Goal: Task Accomplishment & Management: Manage account settings

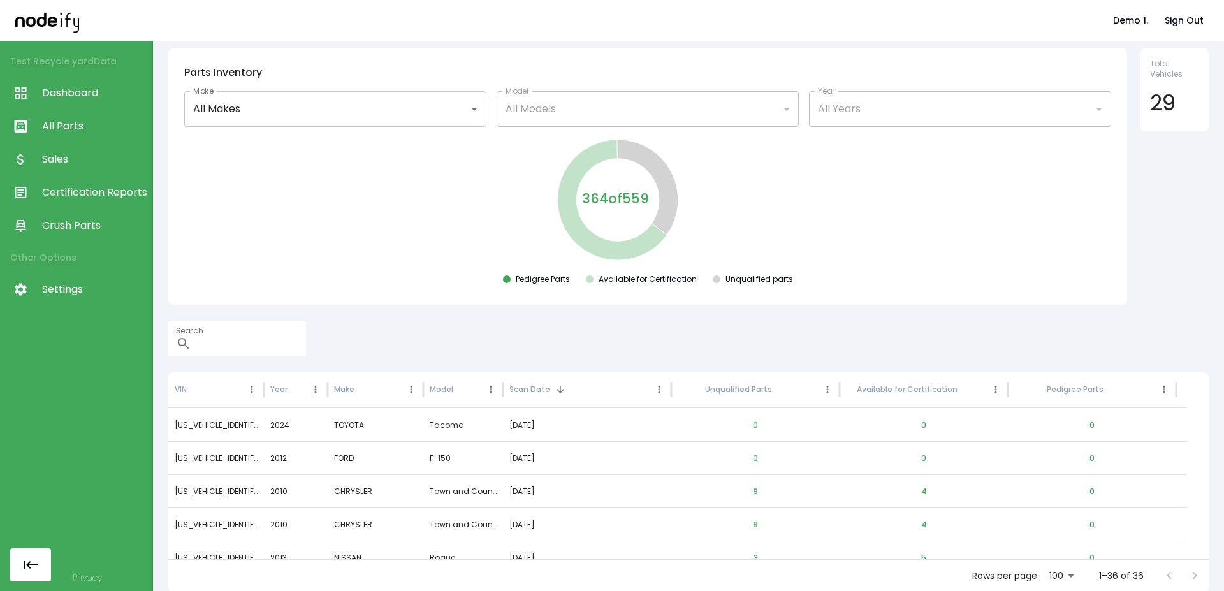
scroll to position [41, 0]
click at [57, 132] on span "All Parts" at bounding box center [94, 126] width 104 height 15
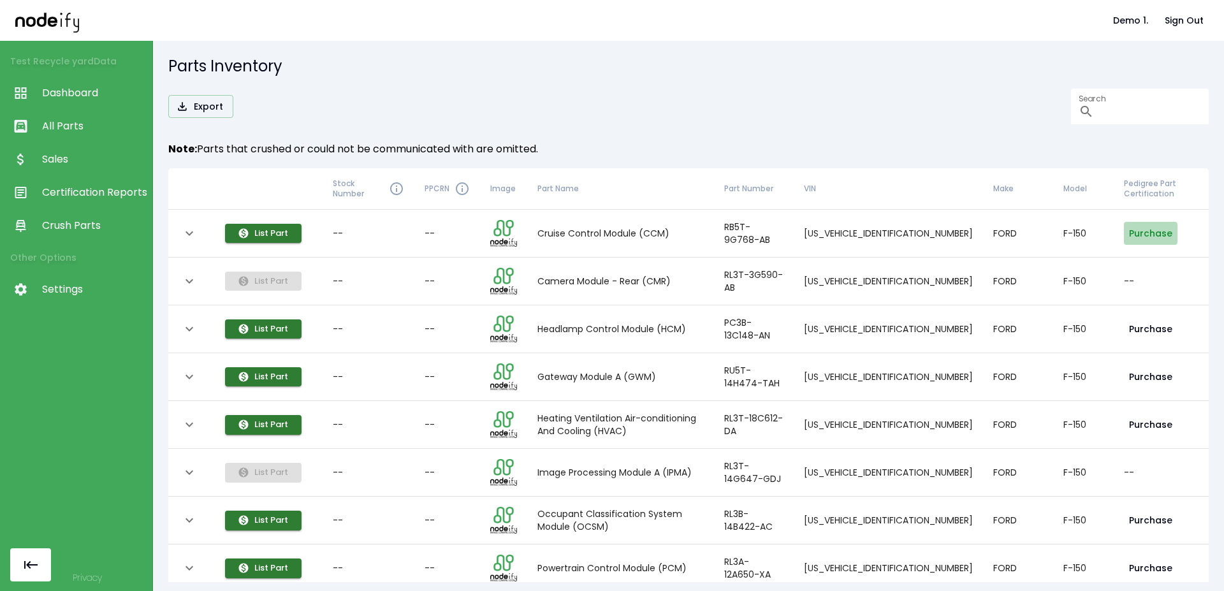
click at [1136, 232] on button "Purchase" at bounding box center [1151, 234] width 54 height 24
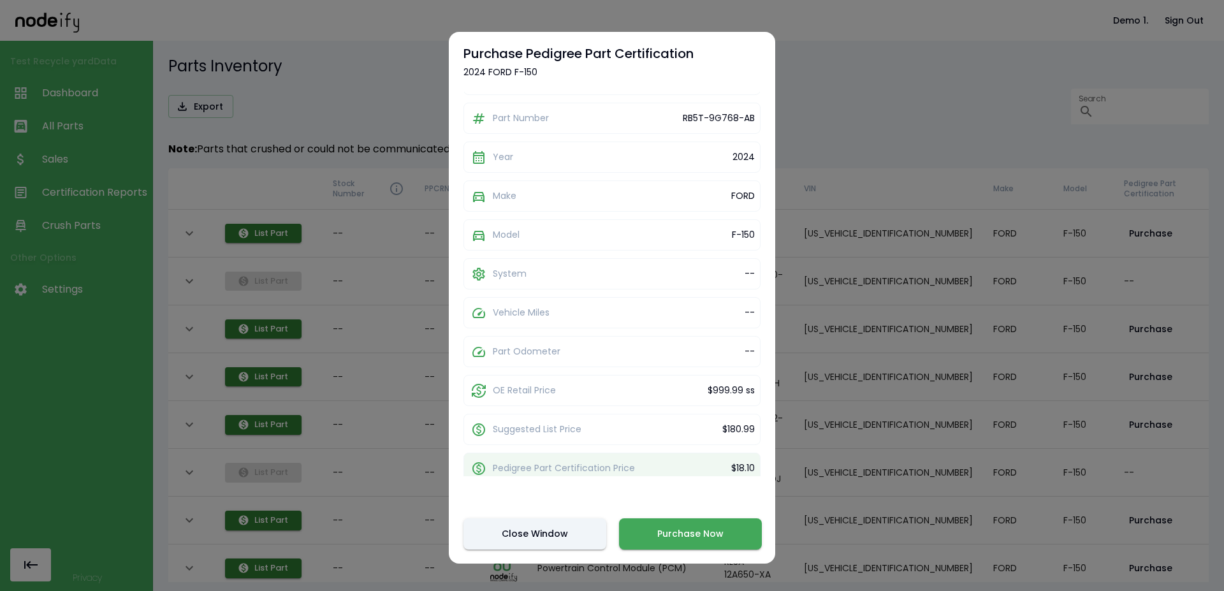
scroll to position [121, 0]
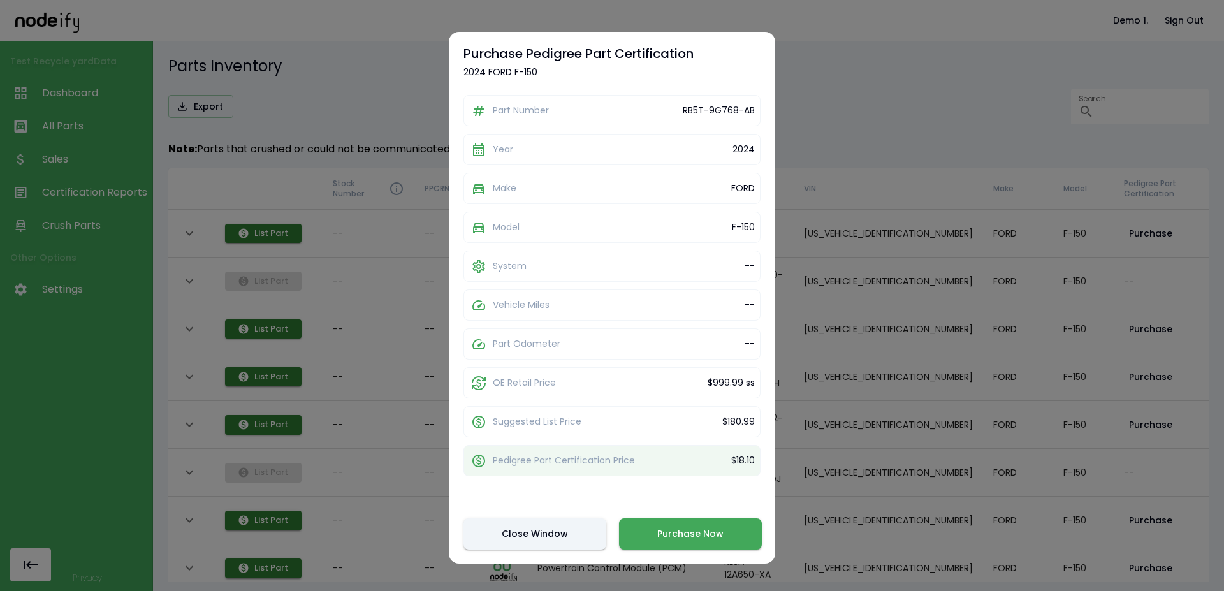
click at [683, 540] on button "Purchase Now" at bounding box center [690, 533] width 143 height 31
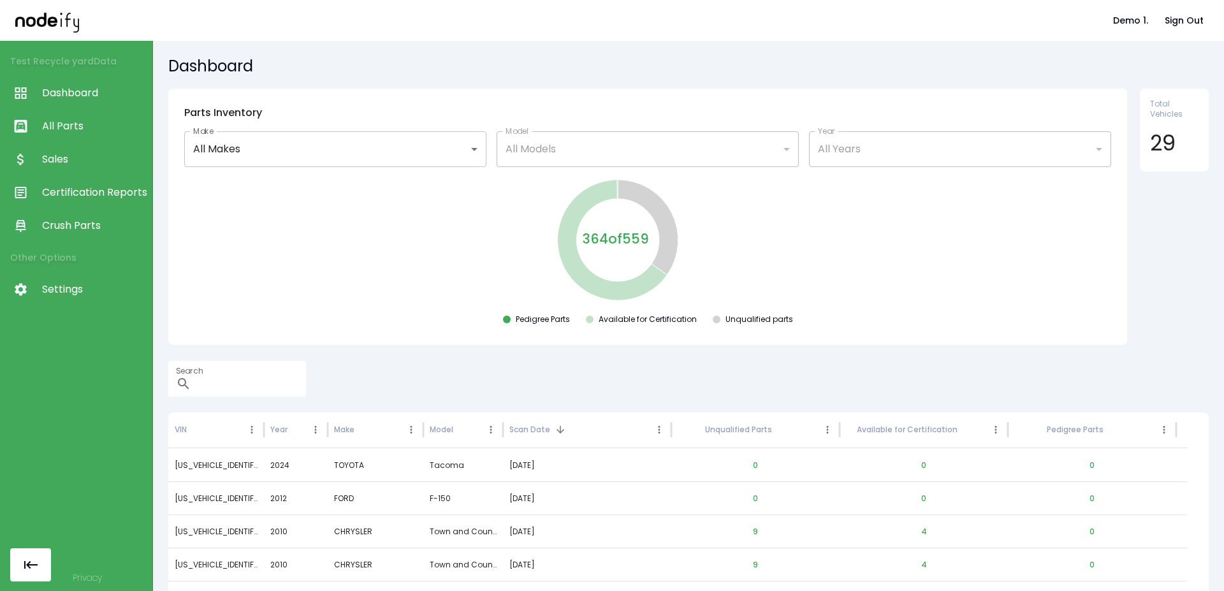
click at [76, 303] on link "Settings" at bounding box center [76, 289] width 152 height 33
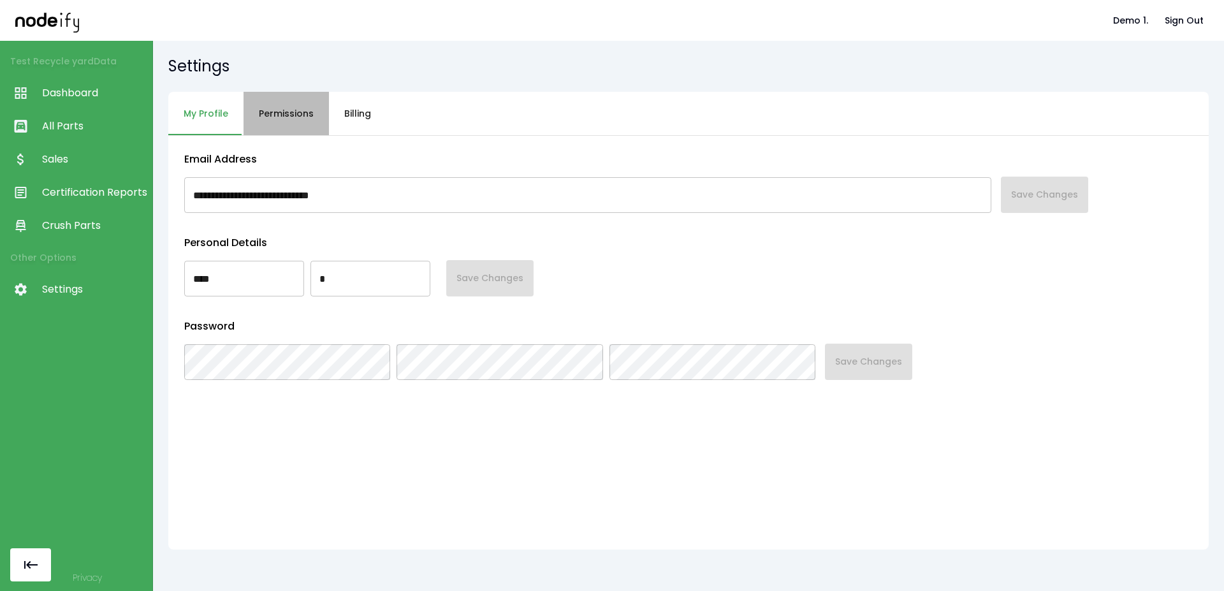
click at [303, 120] on button "Permissions" at bounding box center [285, 114] width 85 height 44
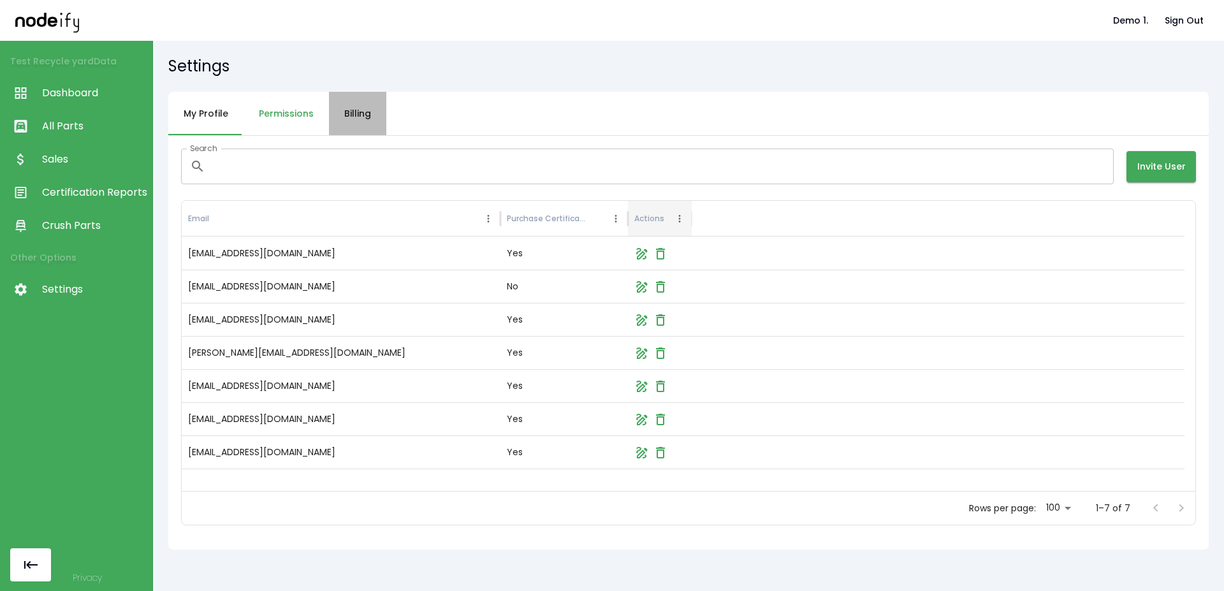
click at [368, 114] on button "Billing" at bounding box center [357, 114] width 57 height 44
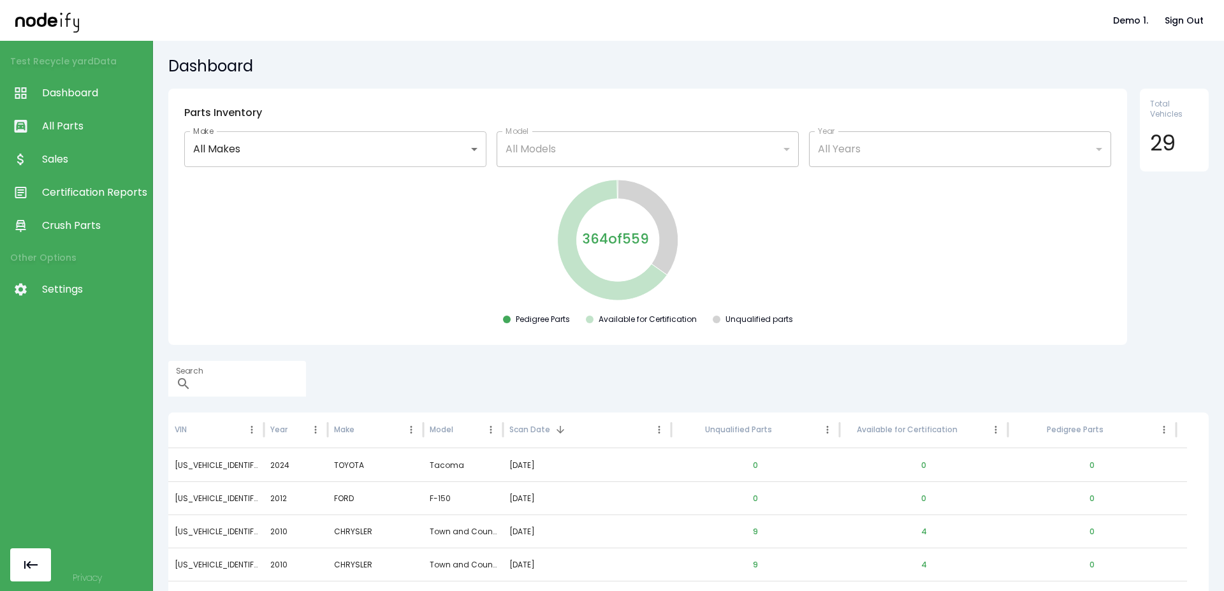
click at [65, 294] on span "Settings" at bounding box center [94, 289] width 104 height 15
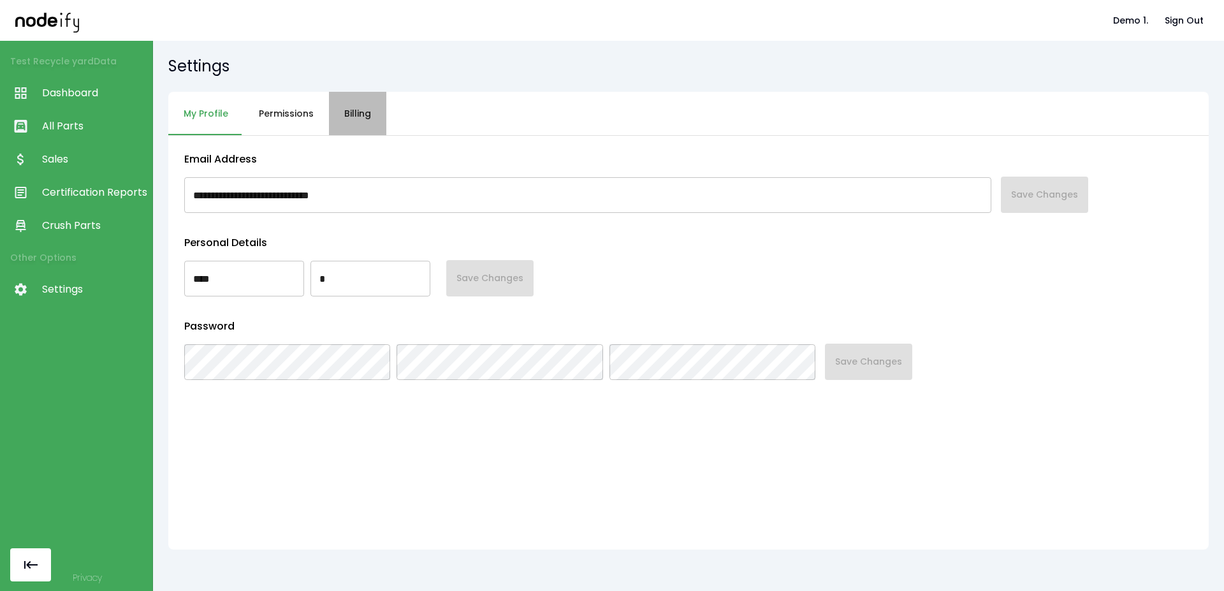
click at [351, 111] on button "Billing" at bounding box center [357, 114] width 57 height 44
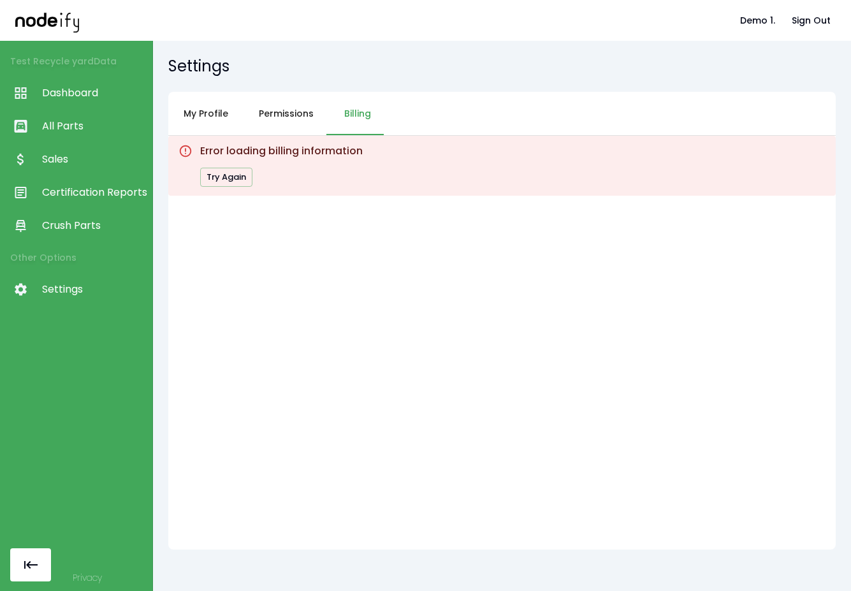
click at [667, 268] on div "Error loading billing information Try Again" at bounding box center [501, 343] width 667 height 414
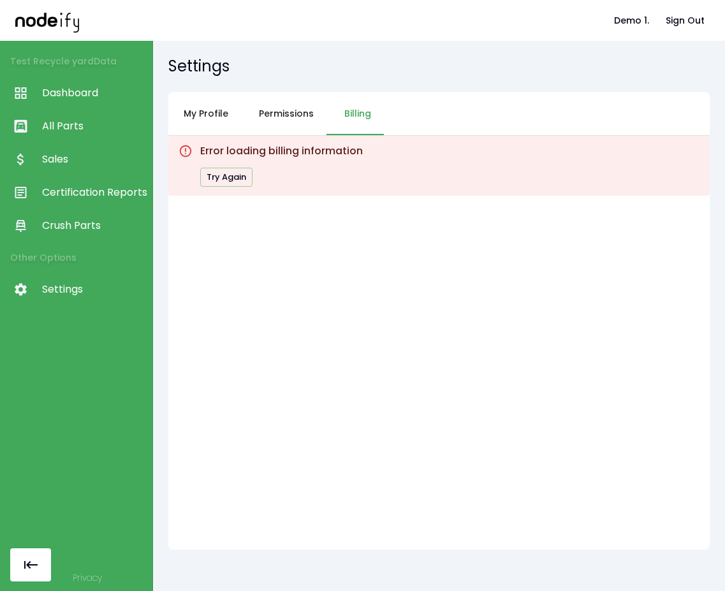
click at [520, 177] on div "Error loading billing information Try Again" at bounding box center [438, 166] width 541 height 60
click at [358, 113] on button "Billing" at bounding box center [357, 114] width 57 height 44
click at [219, 180] on button "Try Again" at bounding box center [226, 178] width 52 height 20
click at [245, 173] on button "Try Again" at bounding box center [226, 178] width 52 height 20
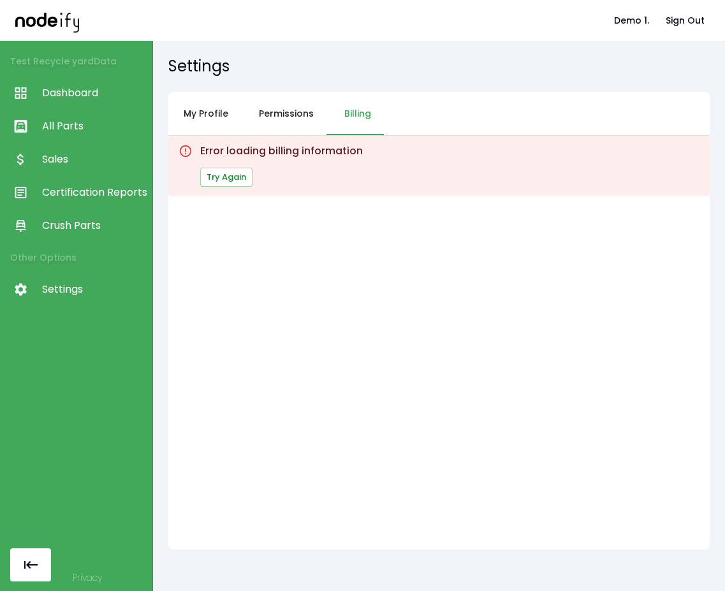
click at [245, 173] on button "Try Again" at bounding box center [226, 178] width 52 height 20
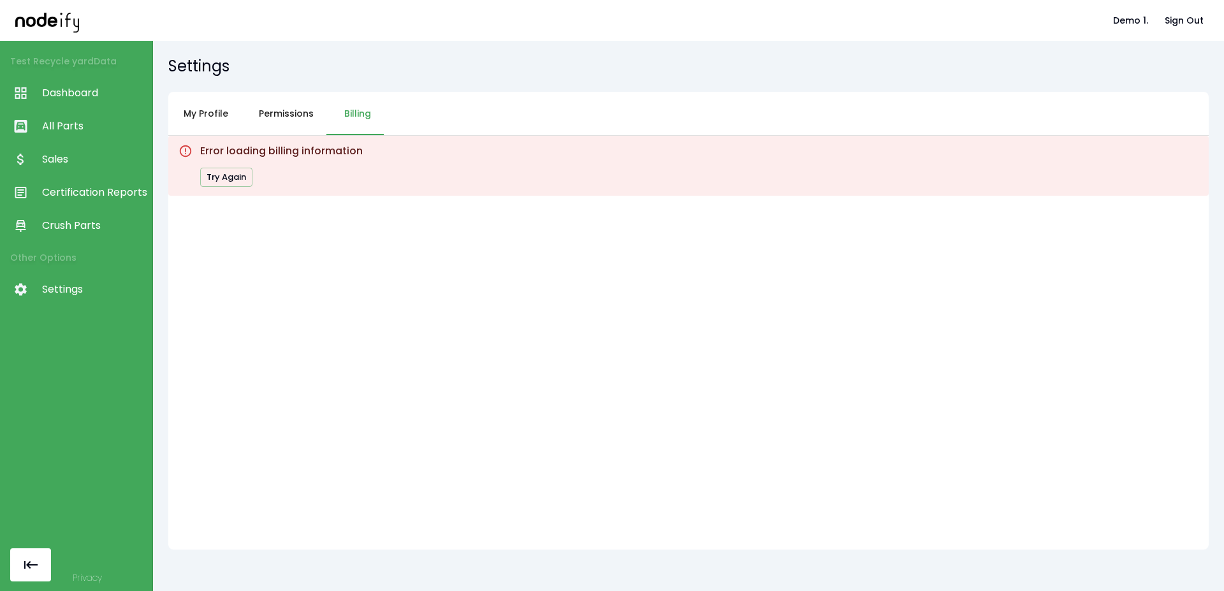
drag, startPoint x: 463, startPoint y: 197, endPoint x: 483, endPoint y: 185, distance: 23.7
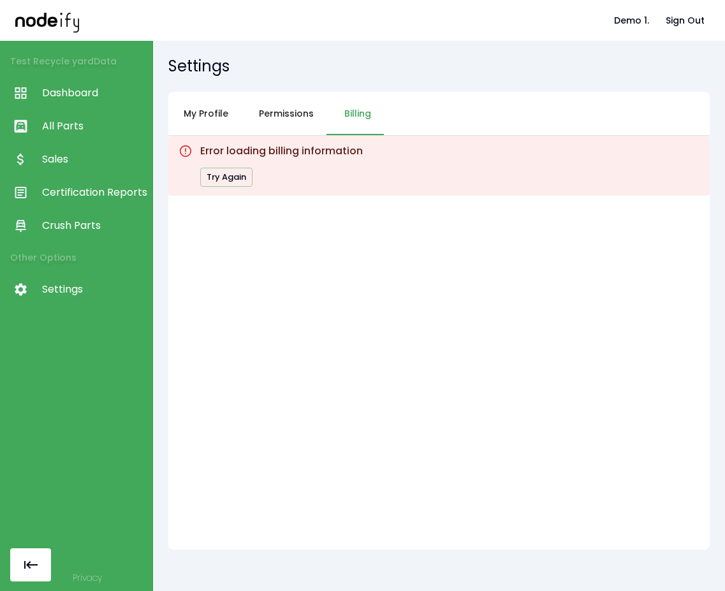
click at [477, 199] on div "Error loading billing information Try Again" at bounding box center [438, 343] width 541 height 414
click at [233, 182] on button "Try Again" at bounding box center [226, 178] width 52 height 20
click at [406, 315] on div "Error loading billing information Try Again" at bounding box center [438, 343] width 541 height 414
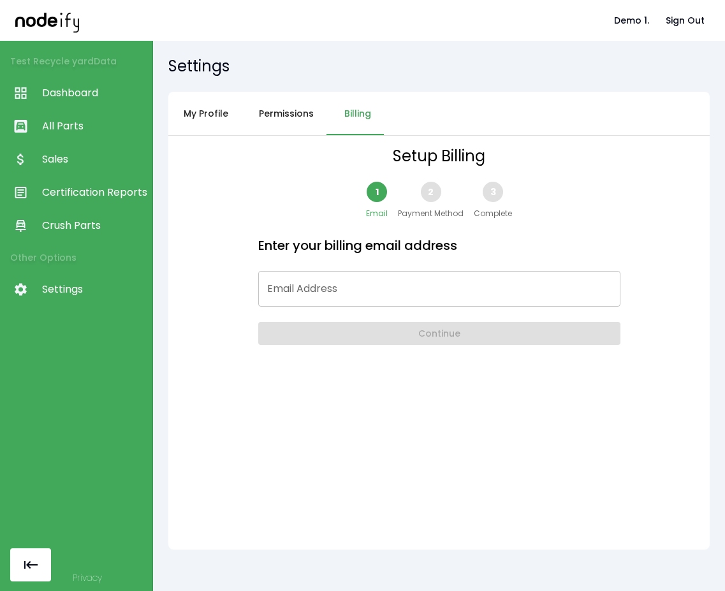
click at [310, 283] on input "Email Address" at bounding box center [439, 289] width 362 height 36
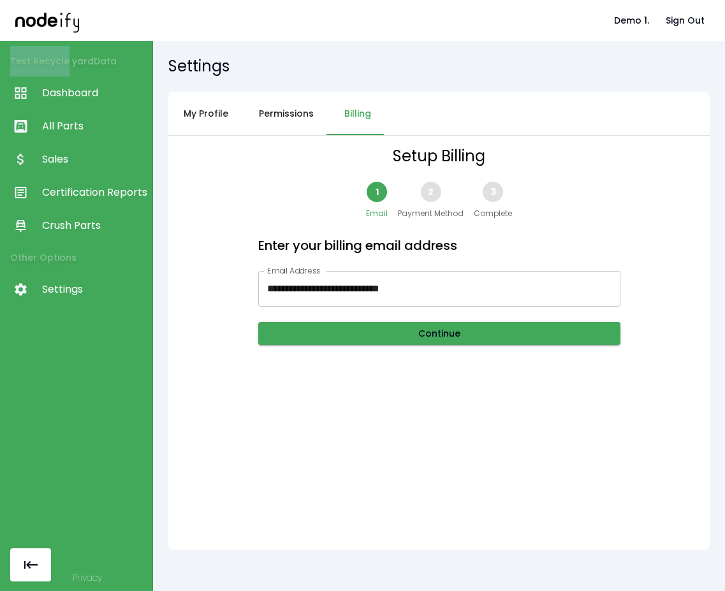
drag, startPoint x: 67, startPoint y: 61, endPoint x: 10, endPoint y: 64, distance: 57.5
click at [10, 64] on li "Test Recycle yard Data" at bounding box center [76, 61] width 152 height 31
copy li "Test Recycle"
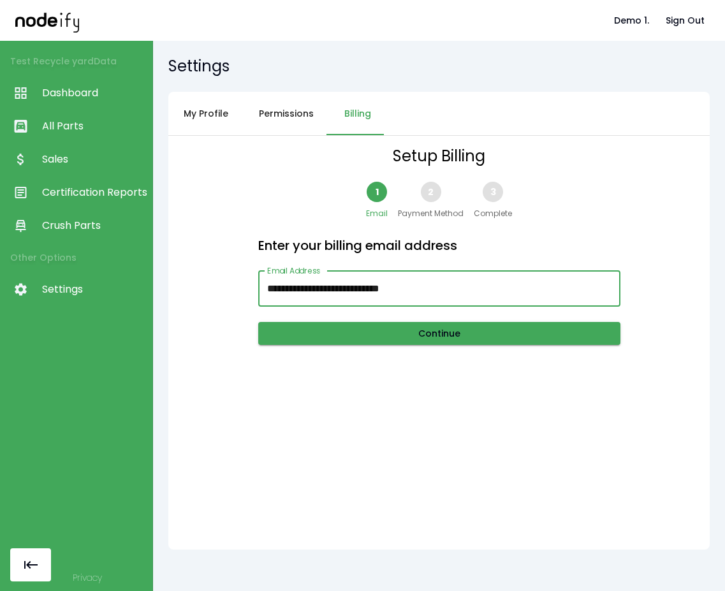
drag, startPoint x: 354, startPoint y: 288, endPoint x: 407, endPoint y: 288, distance: 52.9
click at [407, 288] on input "**********" at bounding box center [439, 289] width 362 height 36
paste input "**"
drag, startPoint x: 381, startPoint y: 285, endPoint x: 375, endPoint y: 287, distance: 6.7
click at [375, 287] on input "**********" at bounding box center [439, 289] width 362 height 36
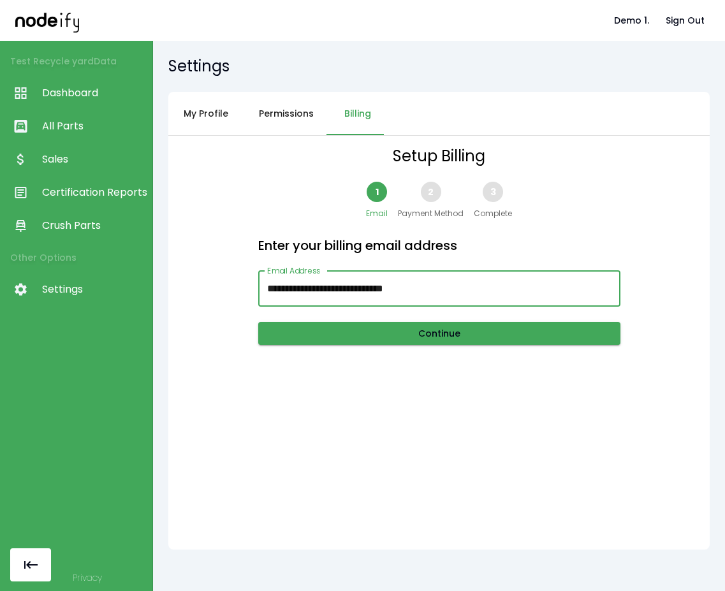
click at [459, 287] on input "**********" at bounding box center [439, 289] width 362 height 36
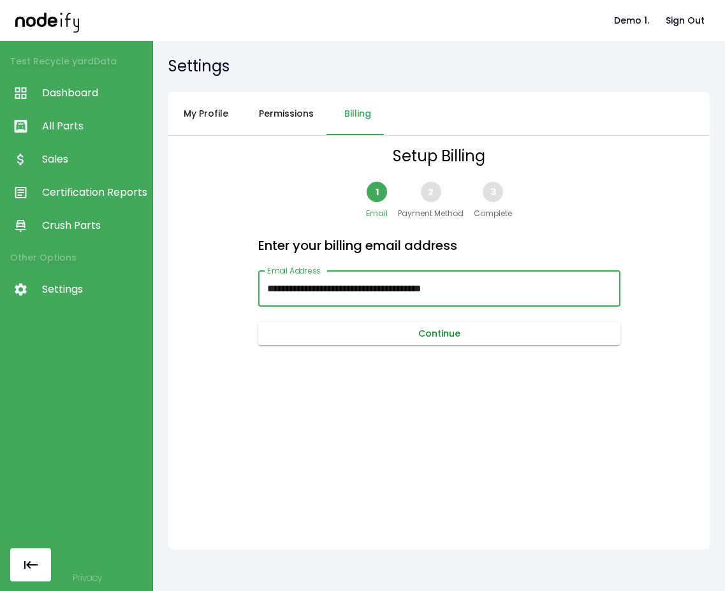
type input "**********"
click at [482, 328] on button "Continue" at bounding box center [439, 334] width 362 height 24
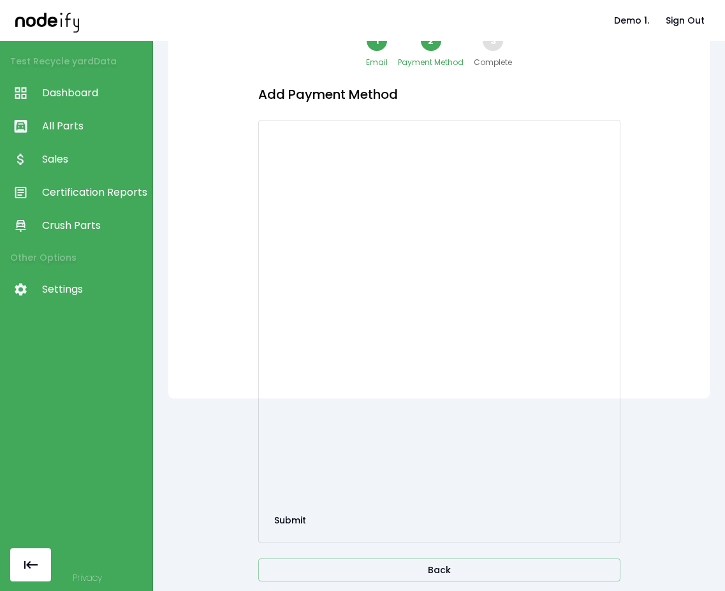
scroll to position [152, 0]
click at [66, 229] on span "Crush Parts" at bounding box center [94, 225] width 104 height 15
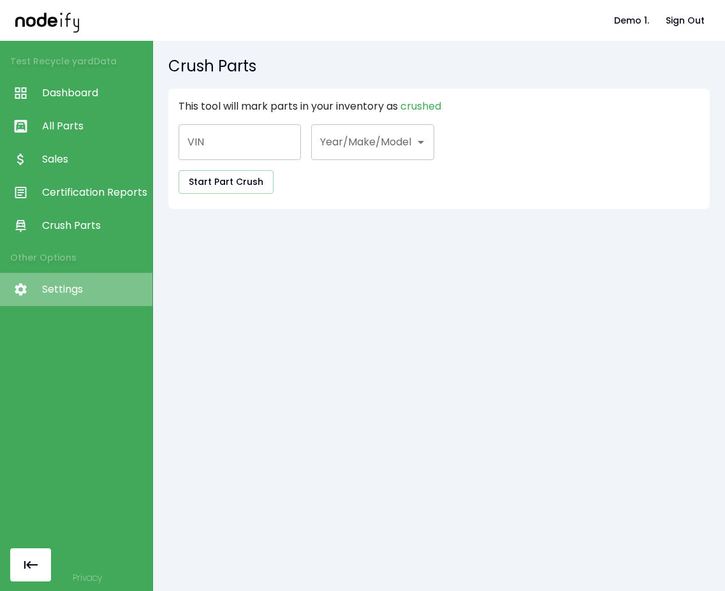
click at [91, 286] on span "Settings" at bounding box center [94, 289] width 104 height 15
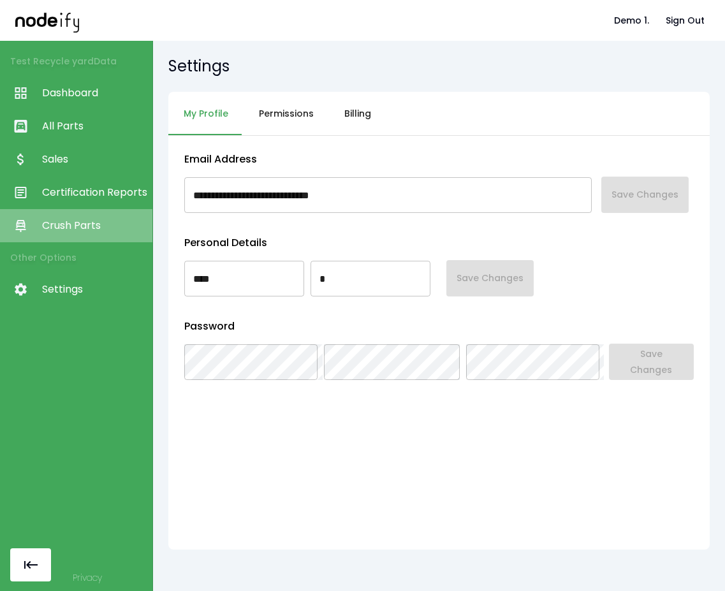
click at [103, 219] on span "Crush Parts" at bounding box center [94, 225] width 104 height 15
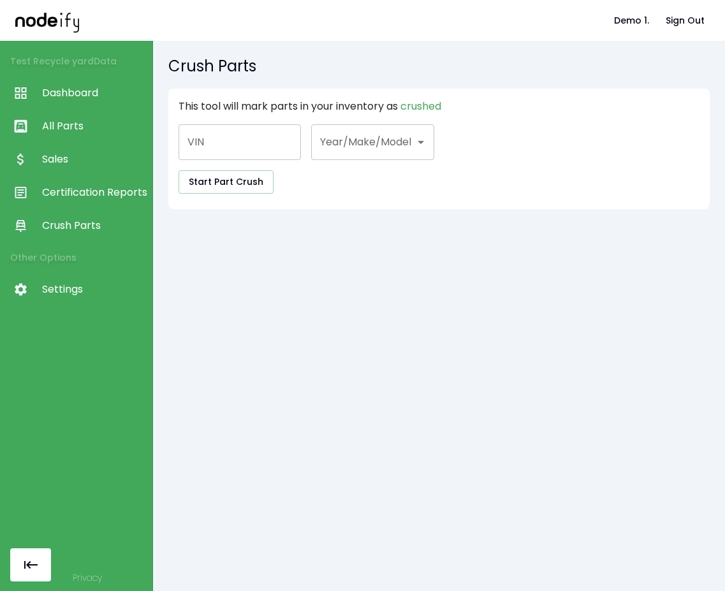
click at [79, 201] on link "Certification Reports" at bounding box center [76, 192] width 152 height 33
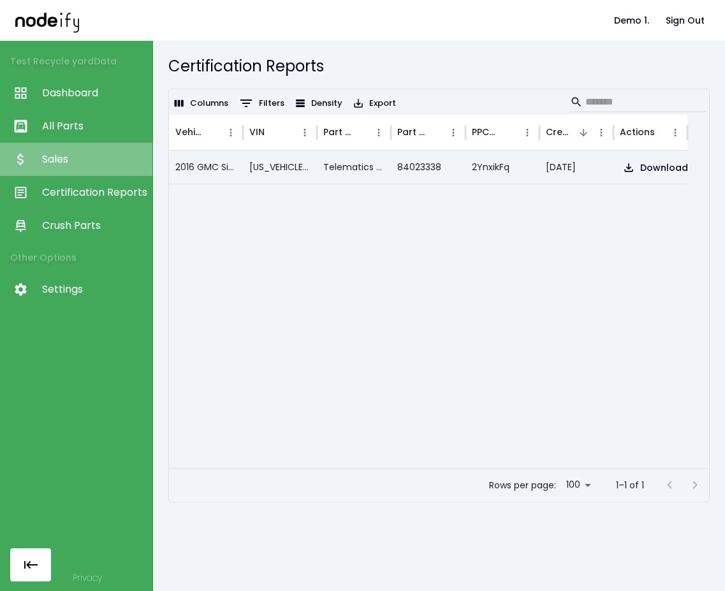
click at [107, 157] on span "Sales" at bounding box center [94, 159] width 104 height 15
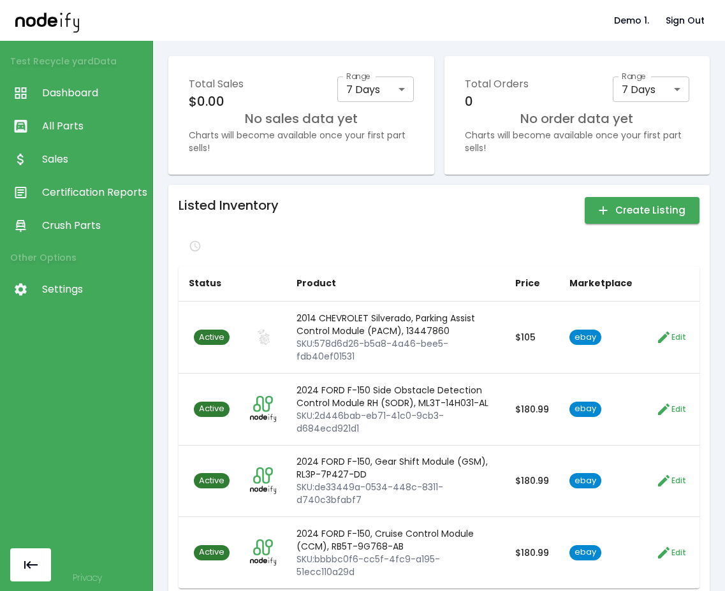
click at [65, 277] on link "Settings" at bounding box center [76, 289] width 152 height 33
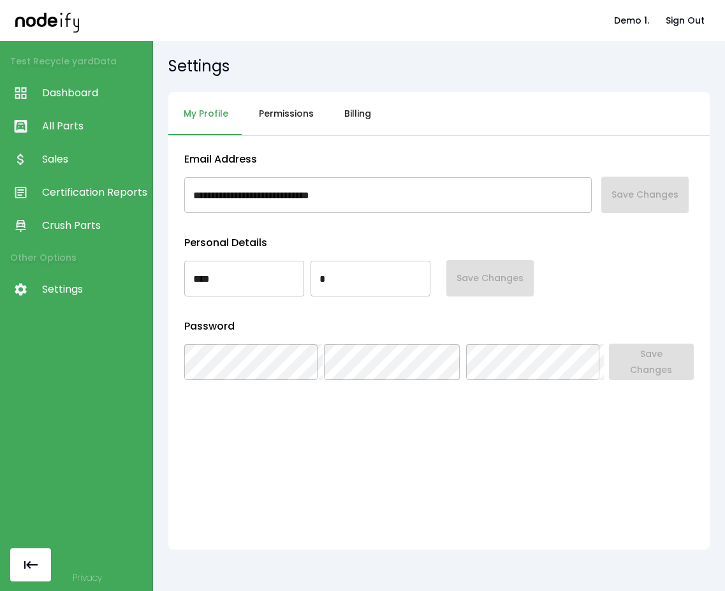
click at [343, 120] on button "Billing" at bounding box center [357, 114] width 57 height 44
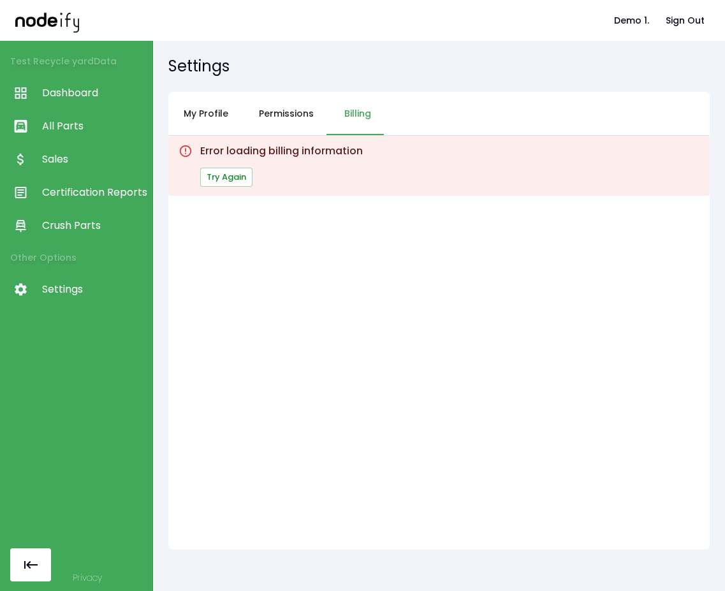
click at [232, 168] on button "Try Again" at bounding box center [226, 178] width 52 height 20
click at [362, 261] on div "Error loading billing information Try Again" at bounding box center [438, 343] width 541 height 414
click at [333, 192] on div "Error loading billing information Try Again" at bounding box center [438, 166] width 541 height 60
click at [243, 171] on button "Try Again" at bounding box center [226, 178] width 52 height 20
click at [233, 172] on button "Try Again" at bounding box center [226, 178] width 52 height 20
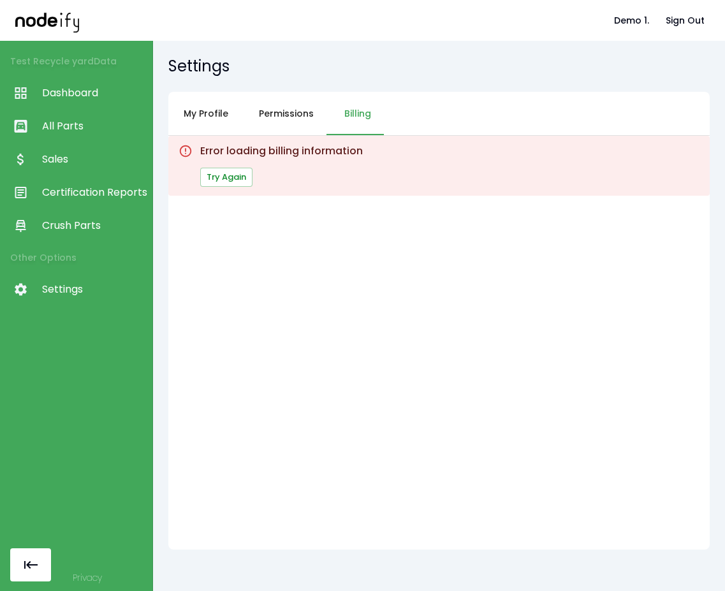
click at [227, 177] on button "Try Again" at bounding box center [226, 178] width 52 height 20
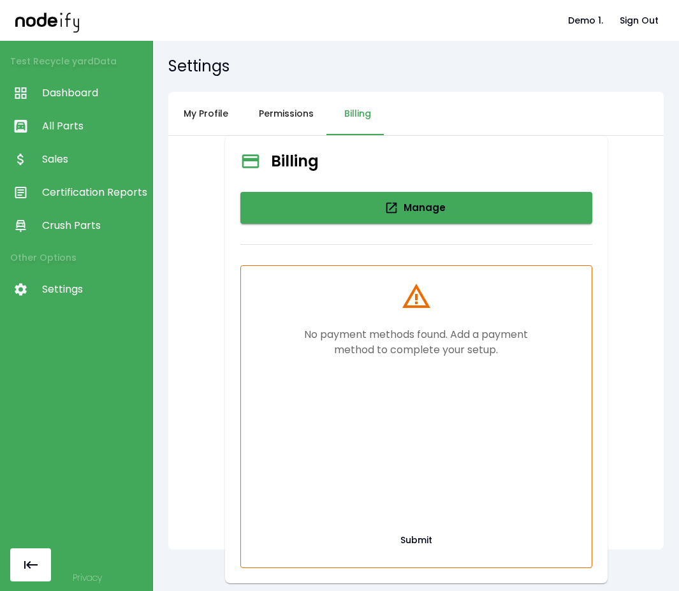
click at [204, 120] on button "My Profile" at bounding box center [205, 114] width 75 height 44
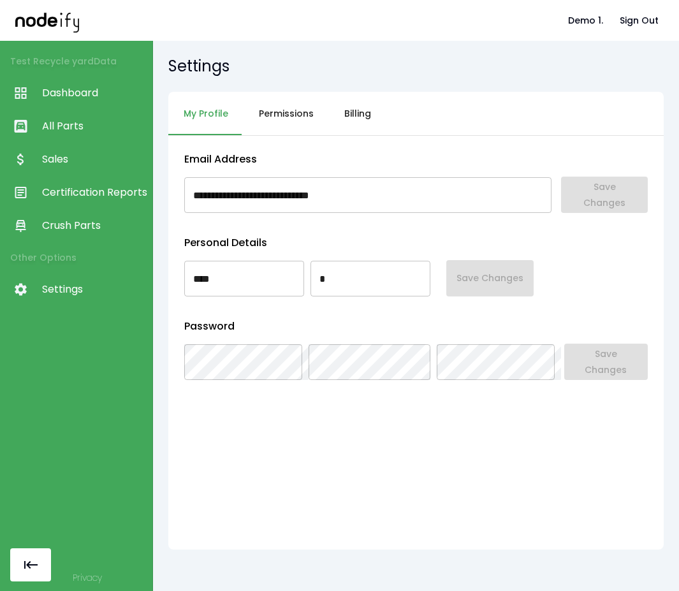
click at [289, 111] on button "Permissions" at bounding box center [285, 114] width 85 height 44
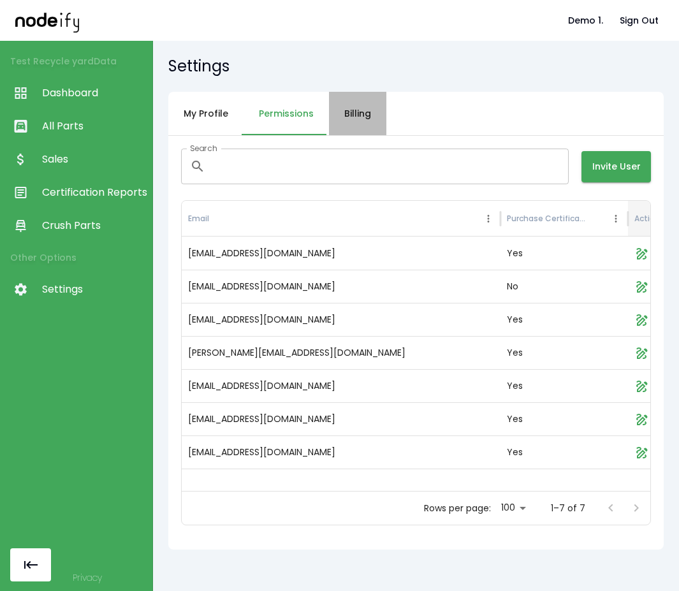
click at [349, 112] on button "Billing" at bounding box center [357, 114] width 57 height 44
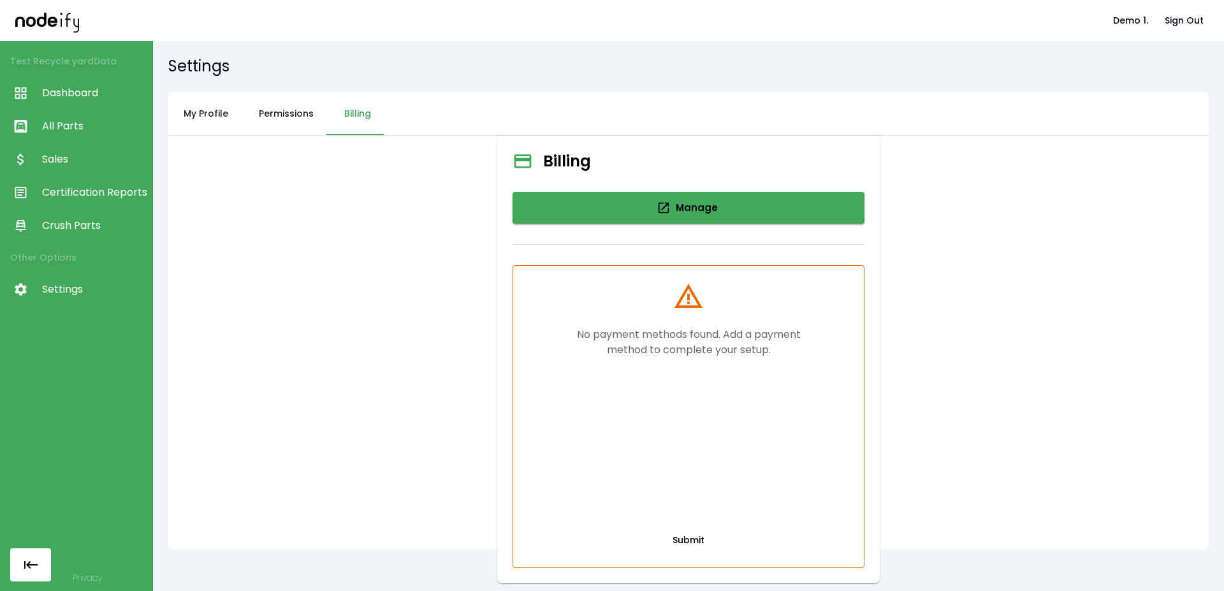
click at [72, 149] on link "Sales" at bounding box center [76, 159] width 152 height 33
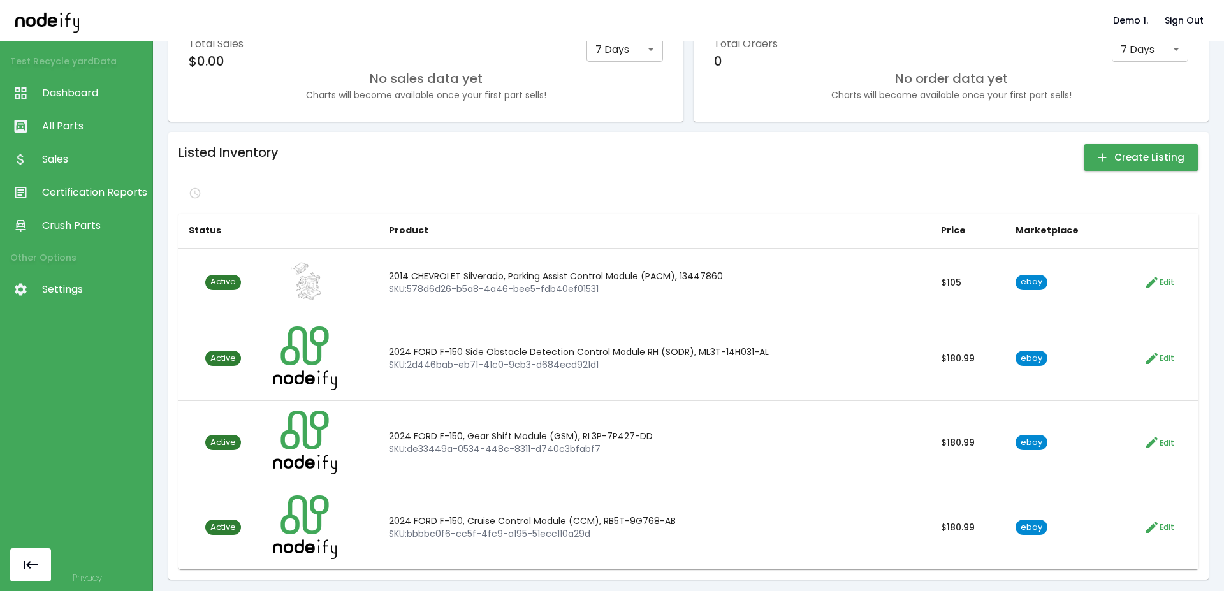
scroll to position [44, 0]
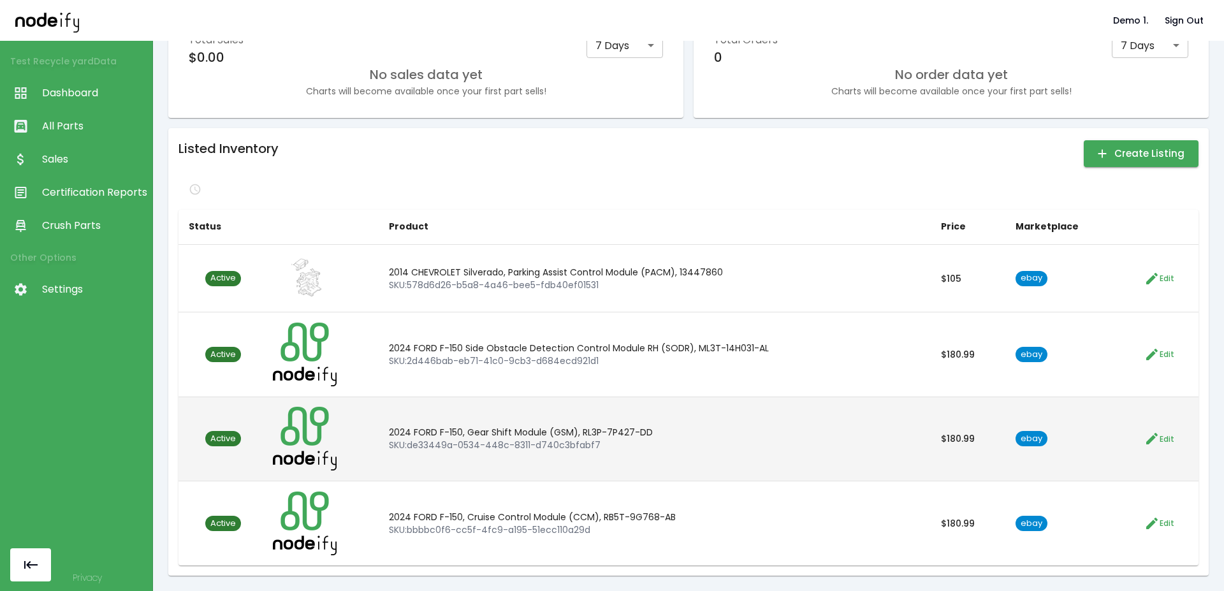
click at [231, 432] on div "Active" at bounding box center [223, 438] width 36 height 15
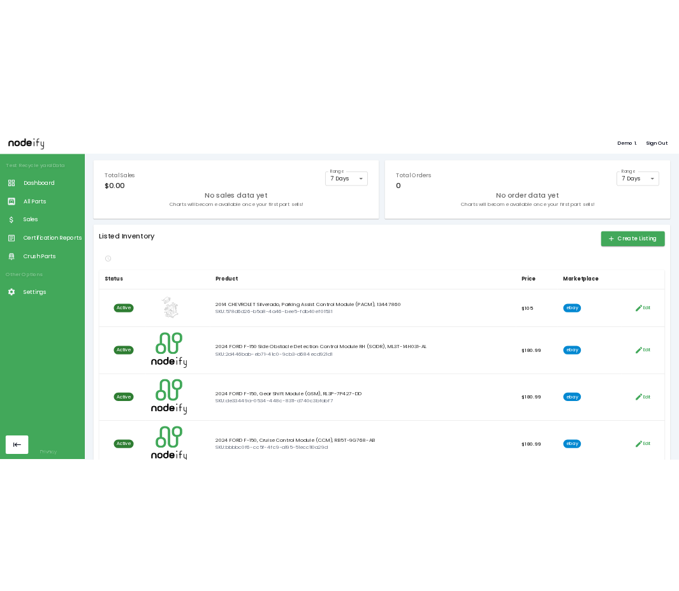
scroll to position [0, 0]
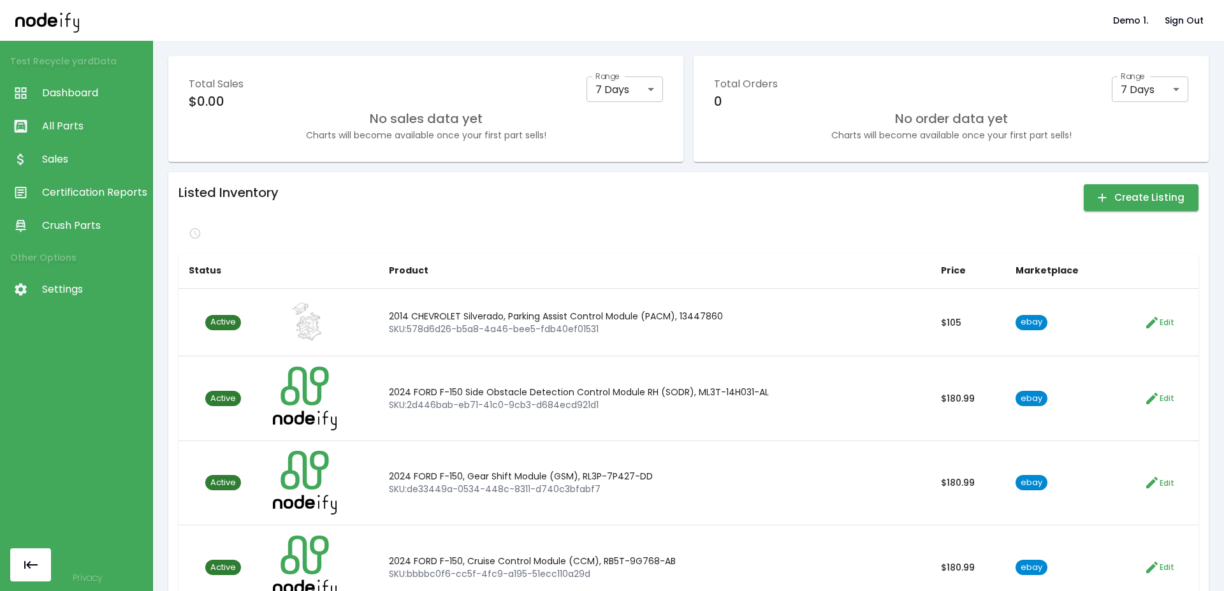
click at [65, 95] on span "Dashboard" at bounding box center [94, 92] width 104 height 15
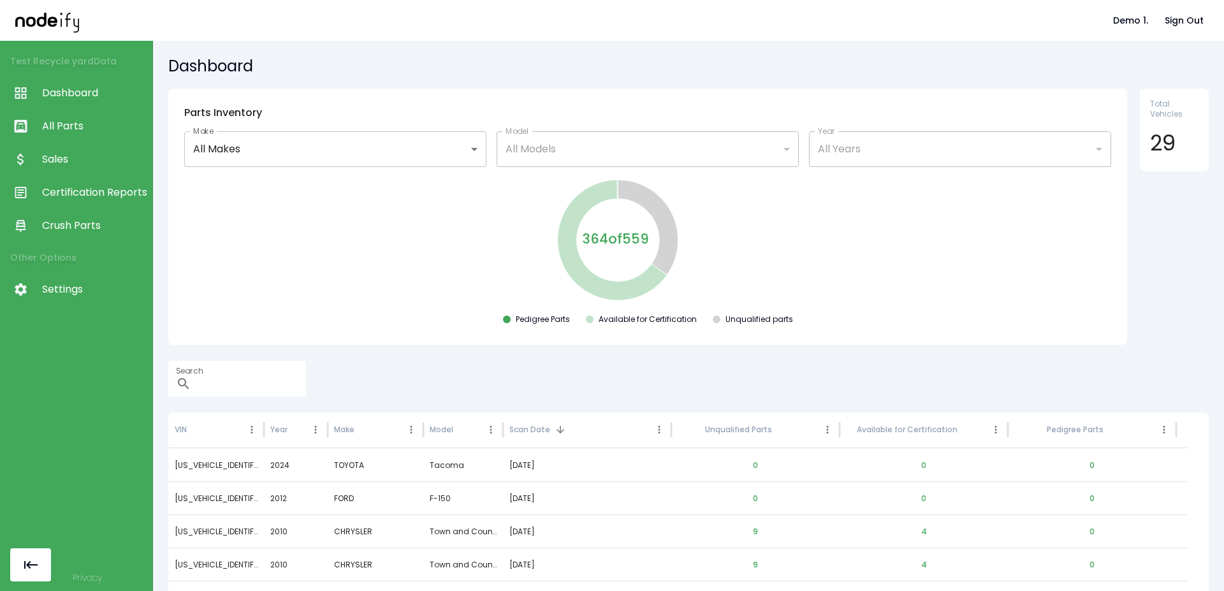
click at [83, 169] on link "Sales" at bounding box center [76, 159] width 152 height 33
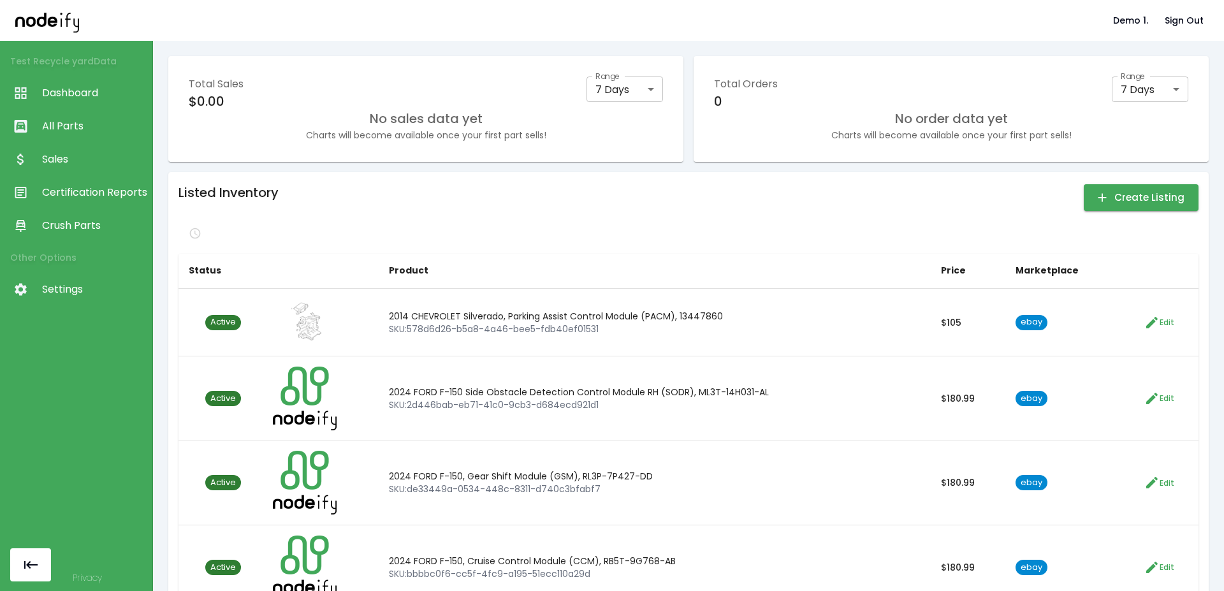
drag, startPoint x: 367, startPoint y: 64, endPoint x: 379, endPoint y: 55, distance: 14.5
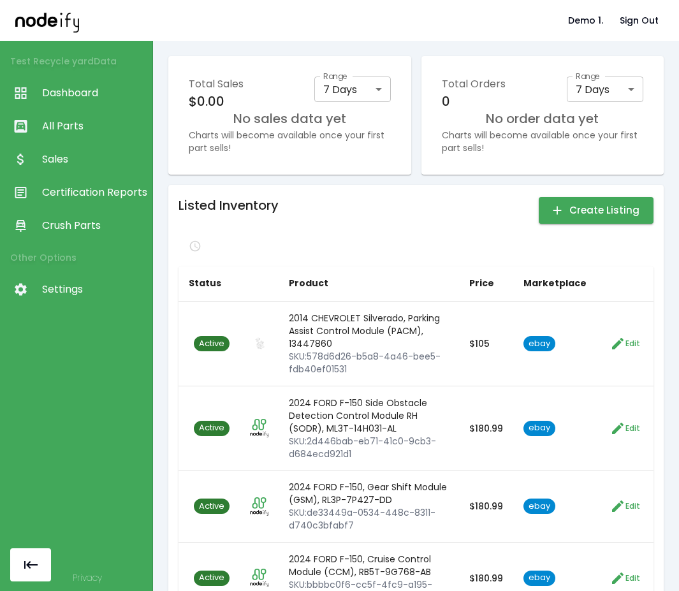
click at [389, 45] on div "Total Sales $0.00 Range 7 Days * Range No sales data yet Charts will become ava…" at bounding box center [416, 316] width 526 height 550
click at [268, 233] on div "Listed Inventory Create Listing Status Product Price Marketplace Active 2014 CH…" at bounding box center [415, 404] width 475 height 419
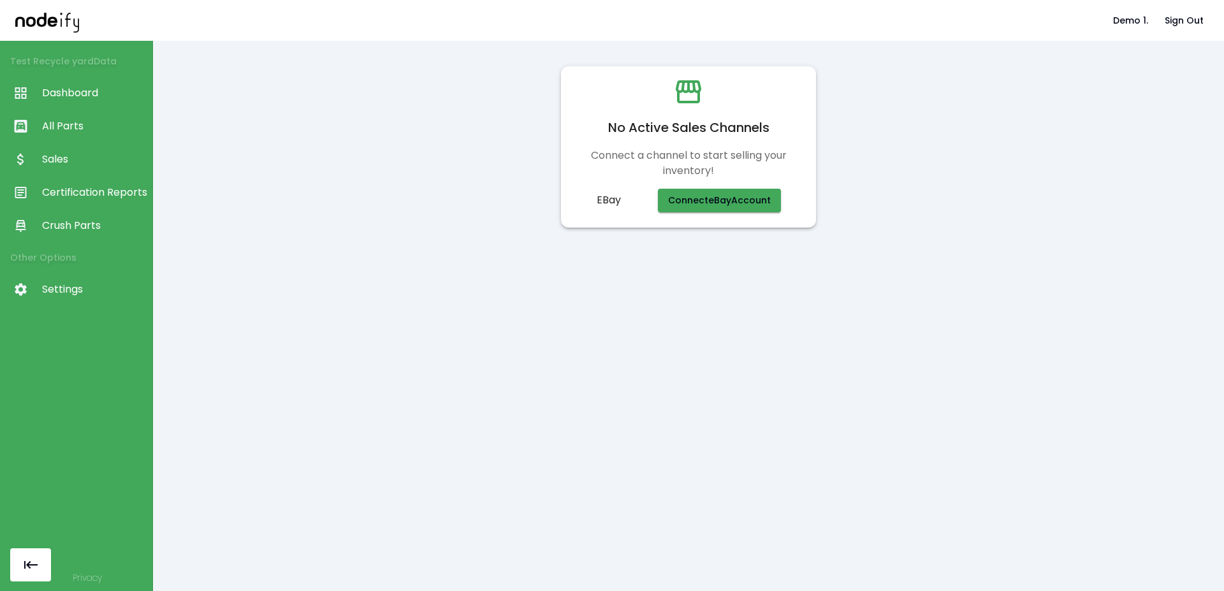
click at [393, 331] on div "No Active Sales Channels Connect a channel to start selling your inventory! eBa…" at bounding box center [688, 316] width 1071 height 550
click at [678, 200] on button "Connect eBay Account" at bounding box center [719, 201] width 123 height 24
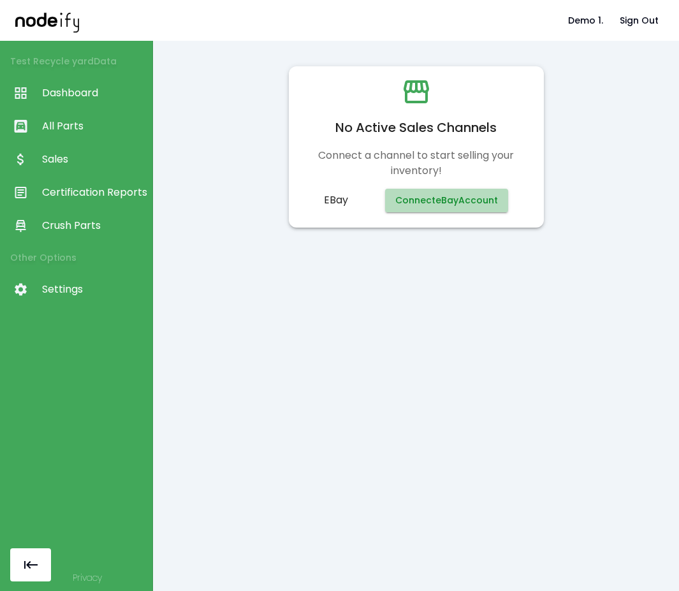
click at [414, 204] on button "Connect eBay Account" at bounding box center [446, 201] width 123 height 24
click at [440, 198] on button "Connect eBay Account" at bounding box center [446, 201] width 123 height 24
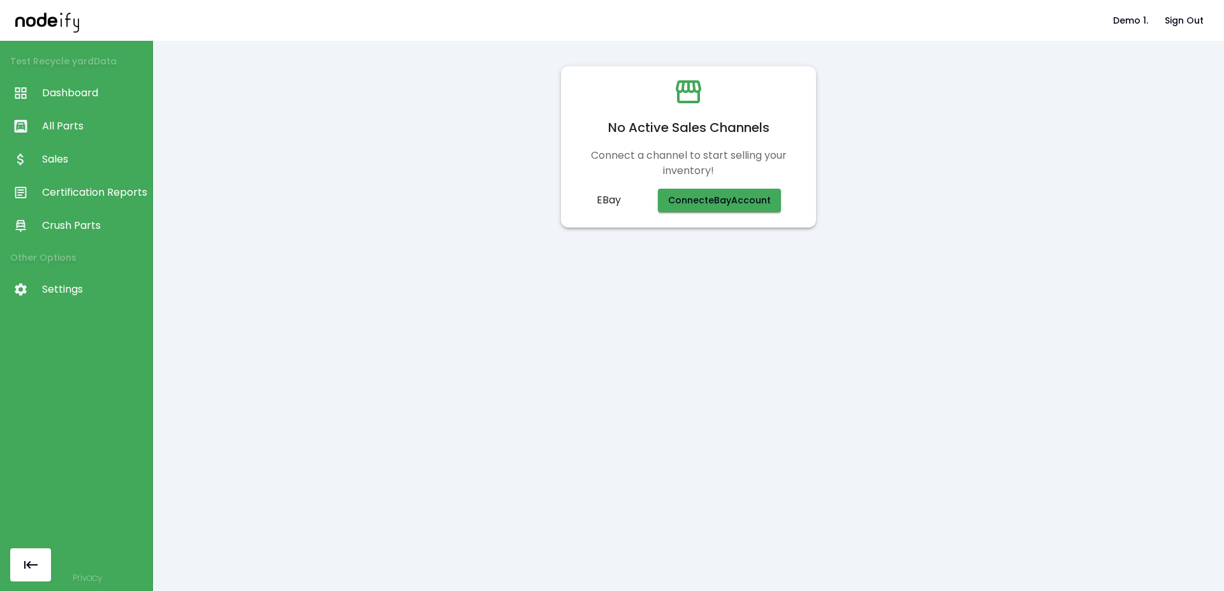
click at [330, 222] on div "No Active Sales Channels Connect a channel to start selling your inventory! eBa…" at bounding box center [688, 147] width 1040 height 182
click at [452, 177] on div "No Active Sales Channels Connect a channel to start selling your inventory! eBa…" at bounding box center [688, 147] width 1040 height 182
click at [678, 203] on button "Connect eBay Account" at bounding box center [719, 201] width 123 height 24
click at [403, 212] on div "No Active Sales Channels Connect a channel to start selling your inventory! eBa…" at bounding box center [688, 147] width 1040 height 182
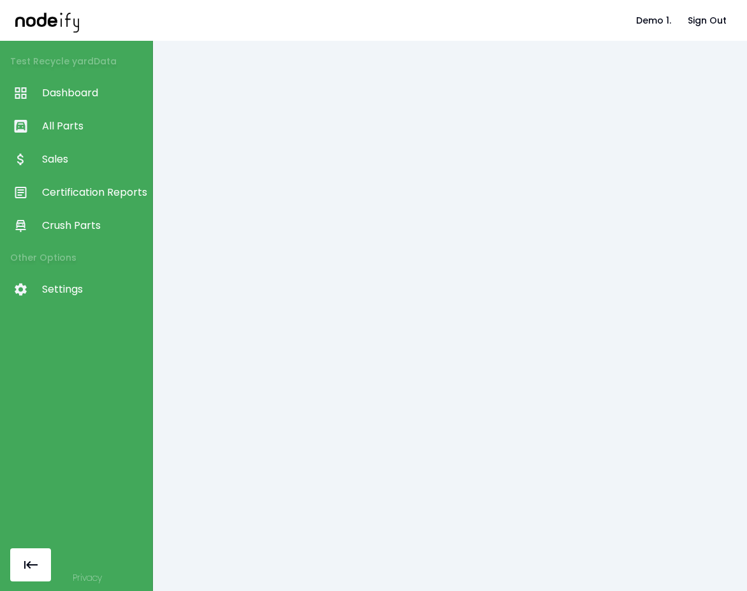
click at [555, 201] on div at bounding box center [450, 316] width 594 height 550
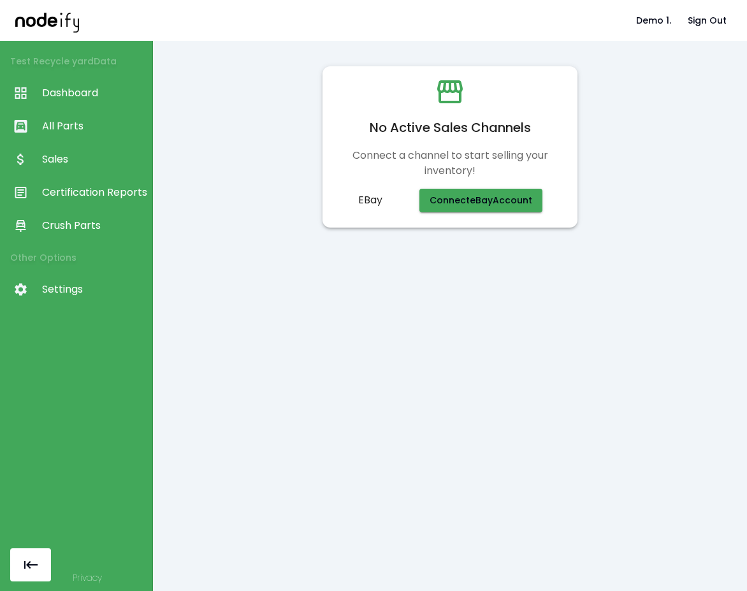
click at [439, 205] on button "Connect eBay Account" at bounding box center [480, 201] width 123 height 24
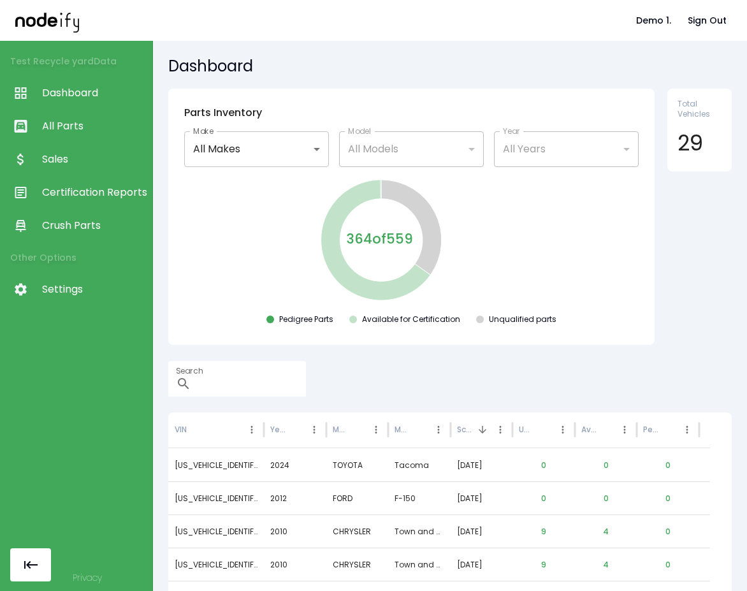
click at [76, 294] on span "Settings" at bounding box center [94, 289] width 104 height 15
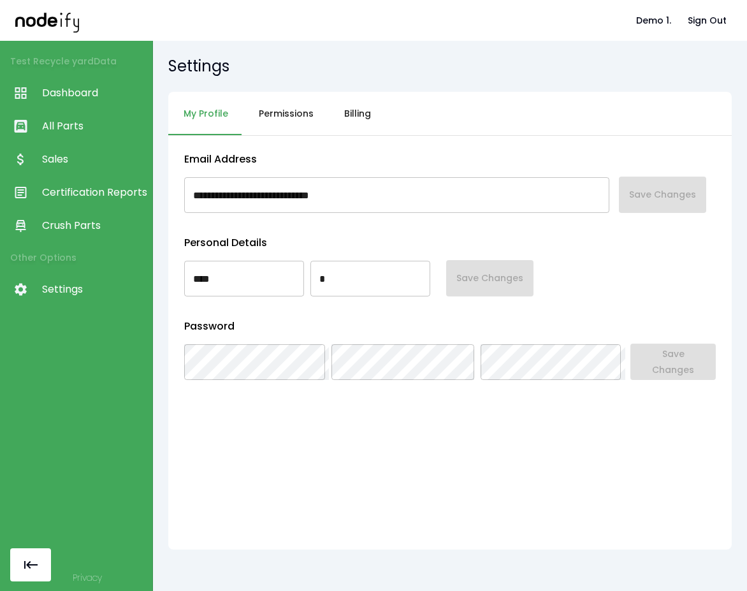
click at [73, 212] on link "Crush Parts" at bounding box center [76, 225] width 152 height 33
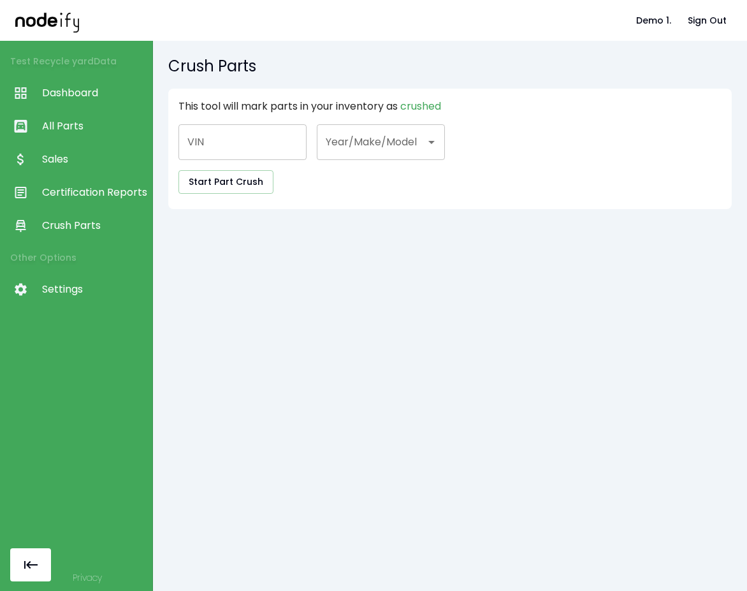
click at [78, 199] on span "Certification Reports" at bounding box center [94, 192] width 104 height 15
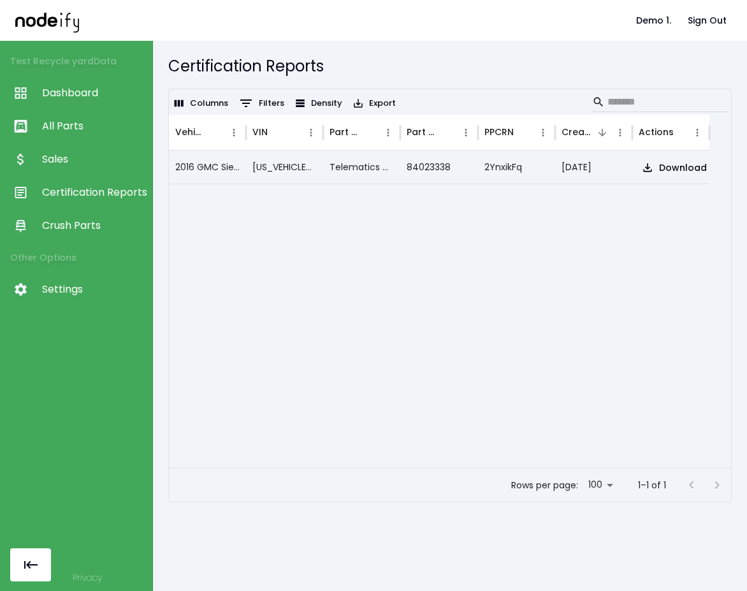
click at [76, 159] on span "Sales" at bounding box center [94, 159] width 104 height 15
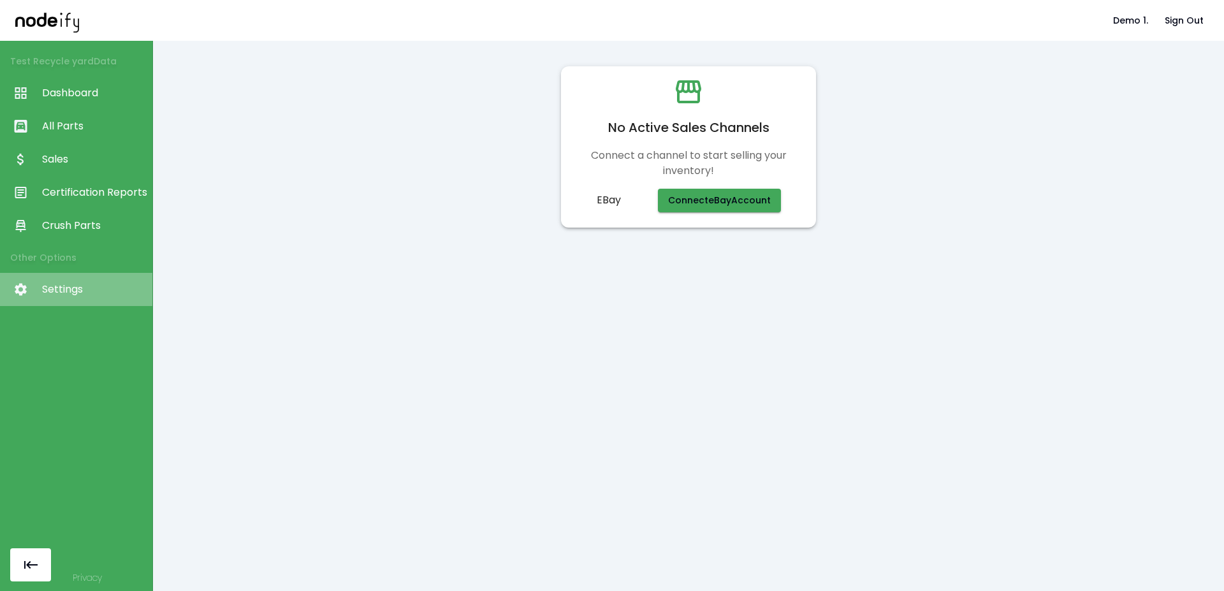
click at [89, 298] on link "Settings" at bounding box center [76, 289] width 152 height 33
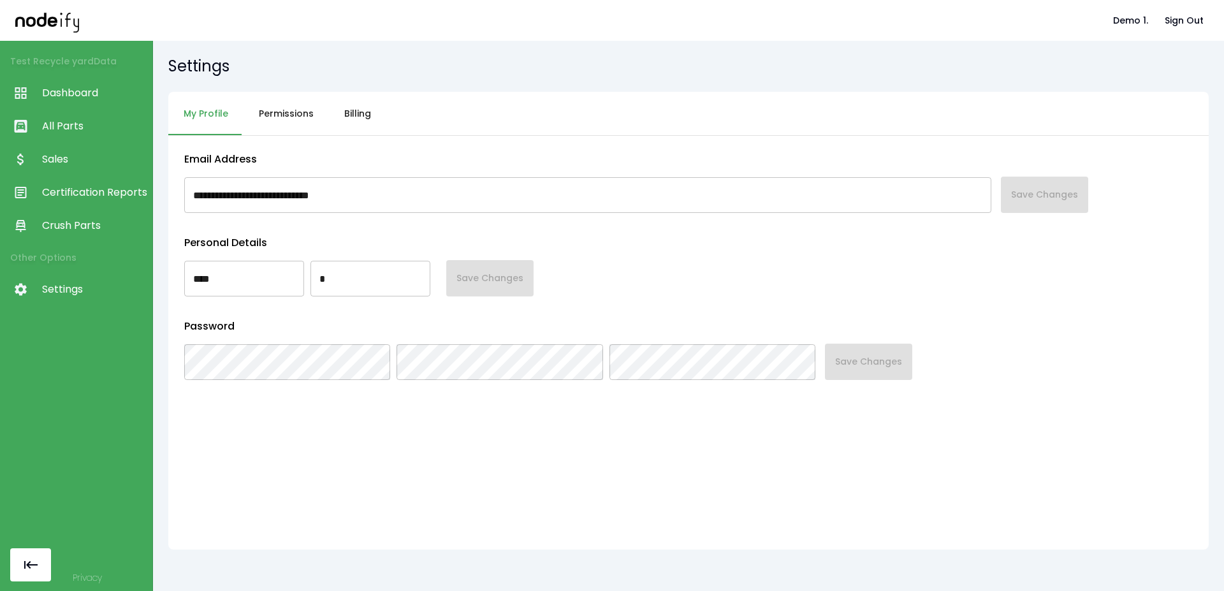
click at [354, 116] on button "Billing" at bounding box center [357, 114] width 57 height 44
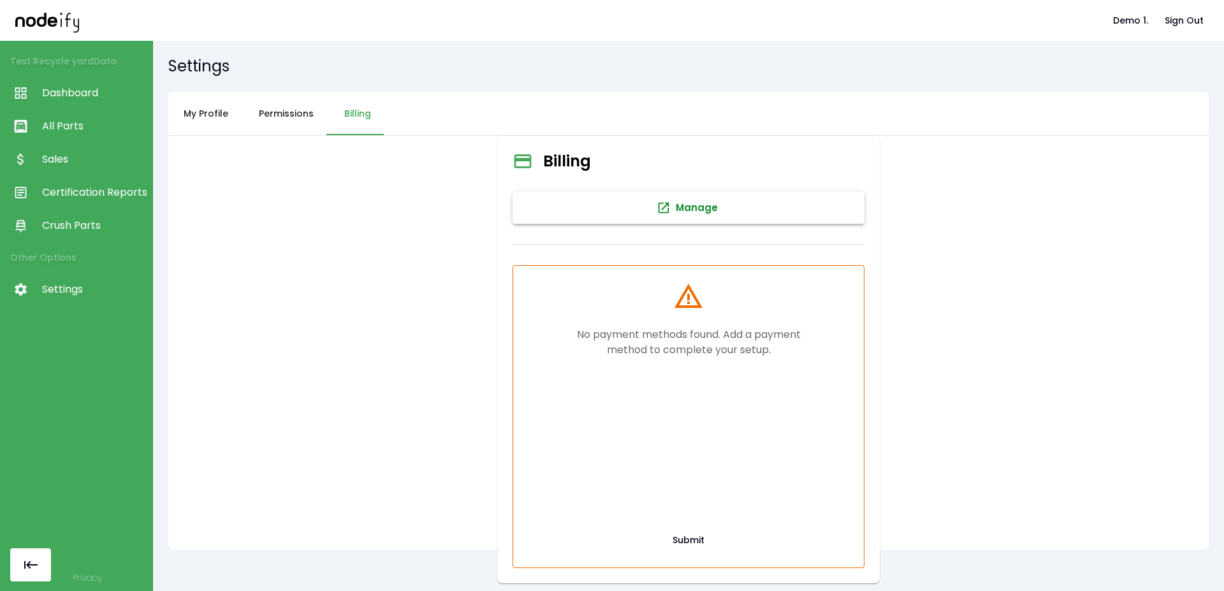
click at [688, 221] on button "Manage" at bounding box center [688, 208] width 352 height 32
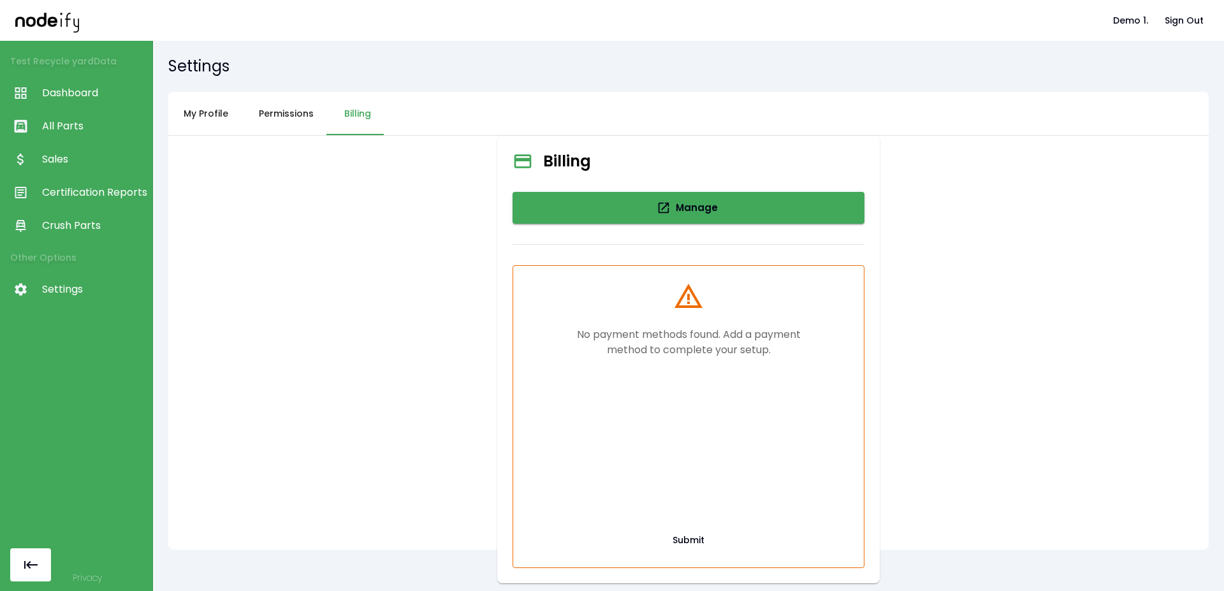
click at [83, 215] on link "Crush Parts" at bounding box center [76, 225] width 152 height 33
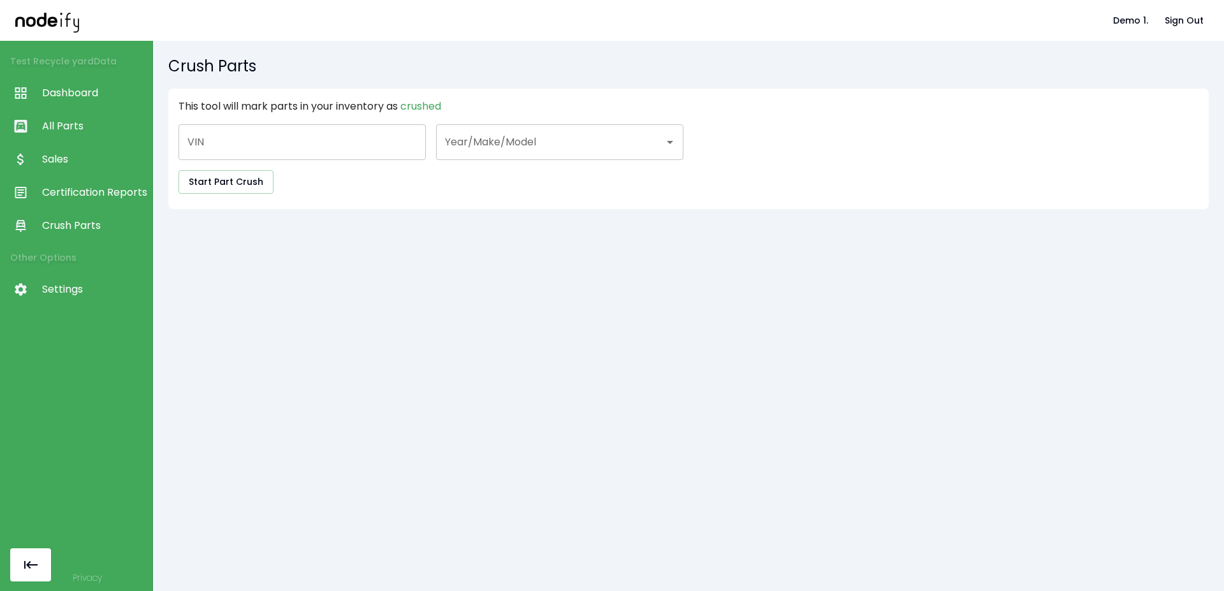
click at [86, 194] on span "Certification Reports" at bounding box center [94, 192] width 104 height 15
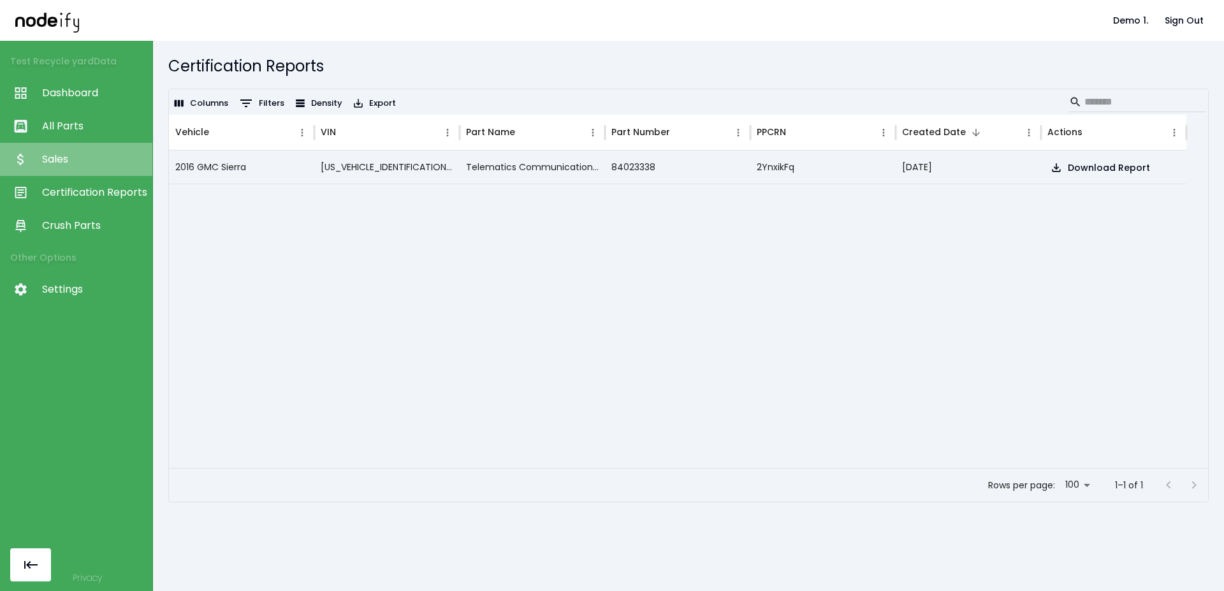
click at [87, 151] on link "Sales" at bounding box center [76, 159] width 152 height 33
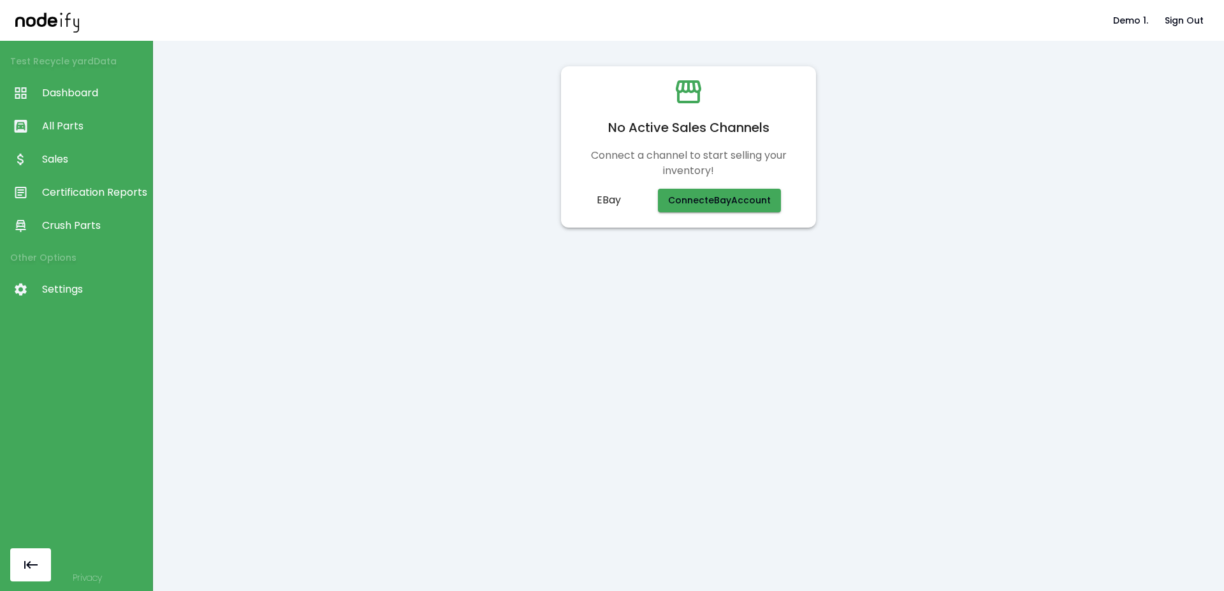
click at [89, 117] on link "All Parts" at bounding box center [76, 126] width 152 height 33
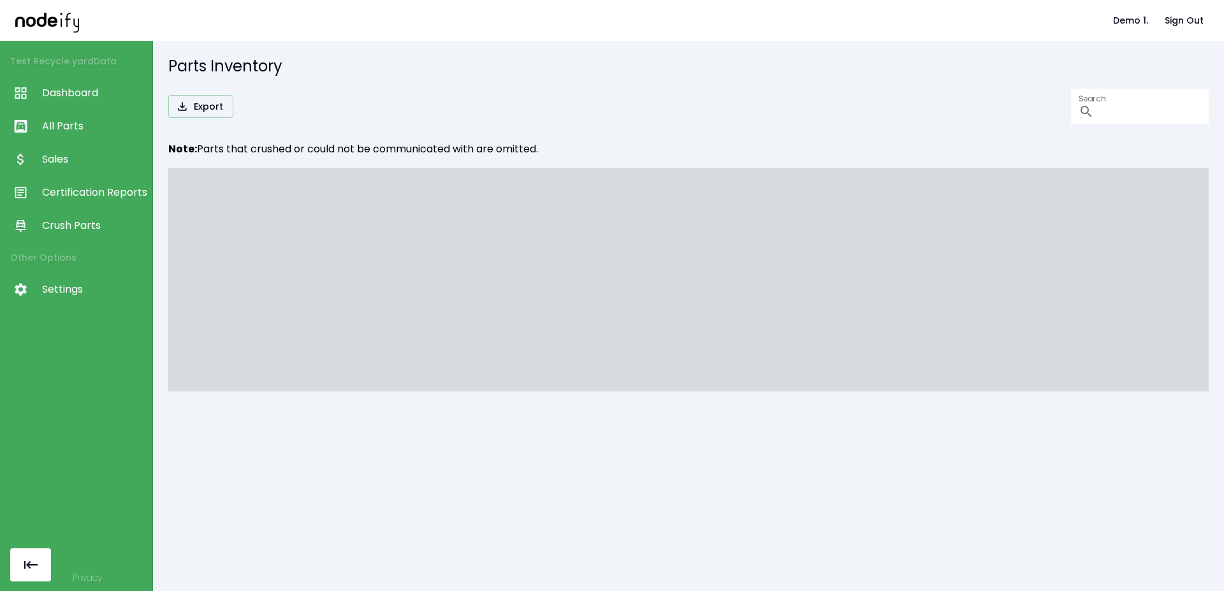
click at [90, 95] on span "Dashboard" at bounding box center [94, 92] width 104 height 15
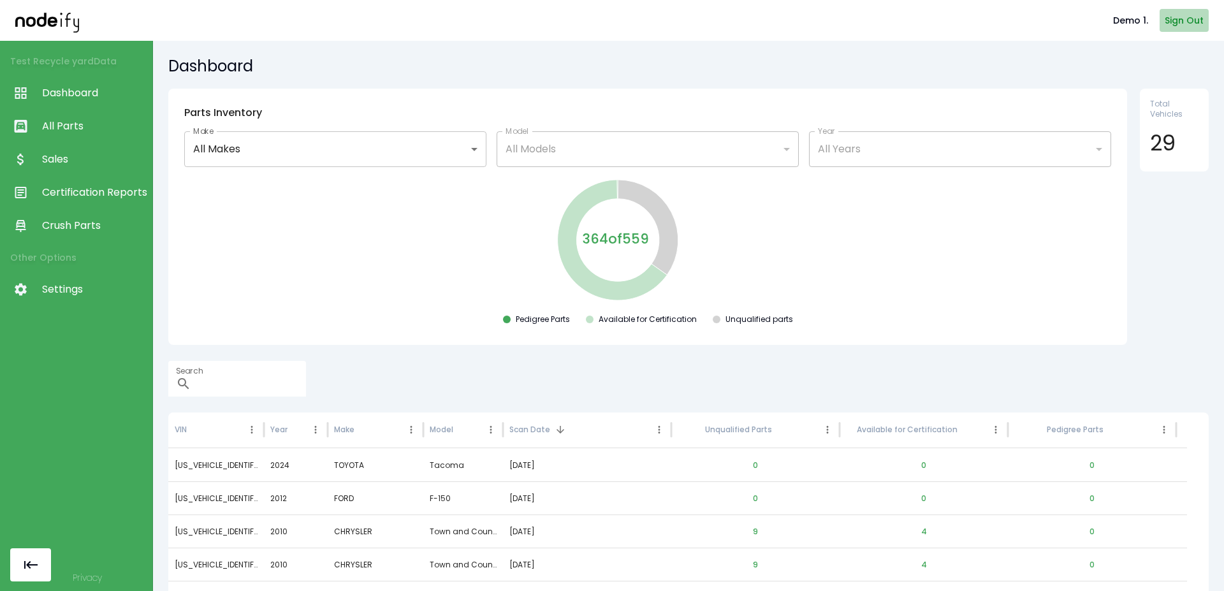
click at [1175, 17] on button "Sign Out" at bounding box center [1183, 21] width 49 height 24
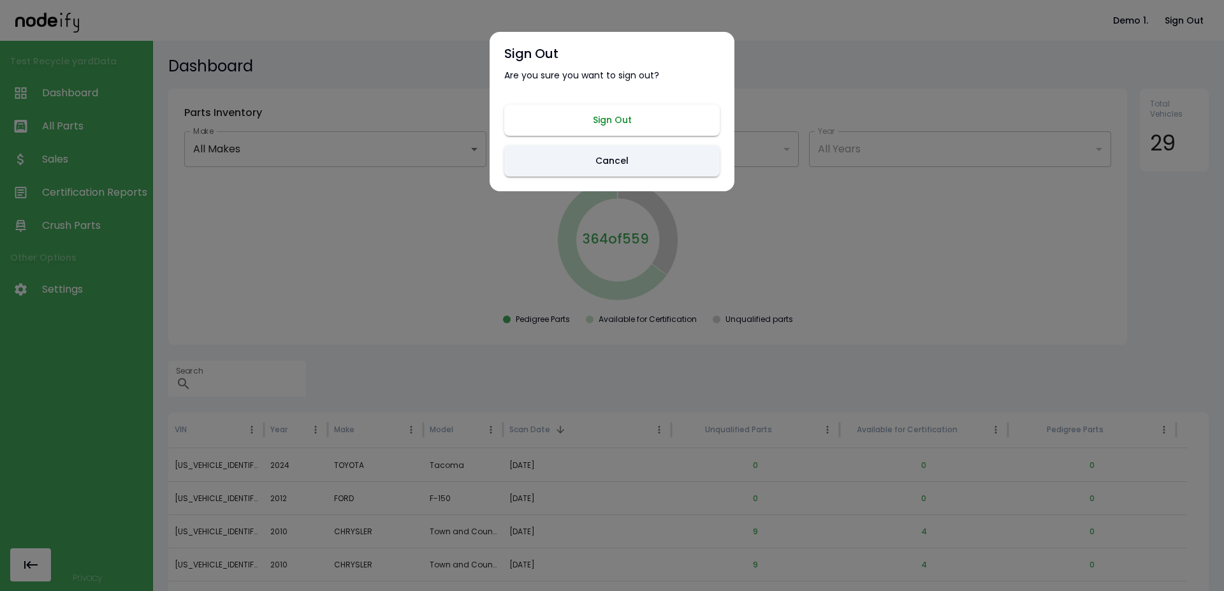
click at [620, 115] on button "Sign Out" at bounding box center [611, 120] width 215 height 31
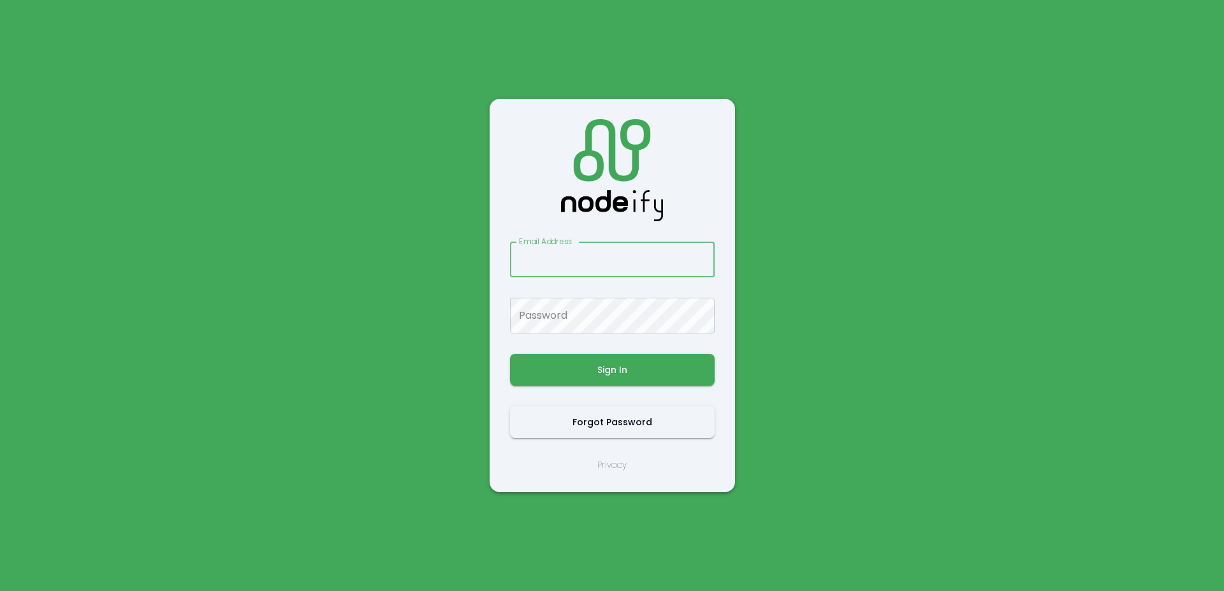
click at [860, 99] on main "Email Address Email Address Password Password Sign In Forgot Password Privacy" at bounding box center [611, 295] width 765 height 591
